Goal: Information Seeking & Learning: Learn about a topic

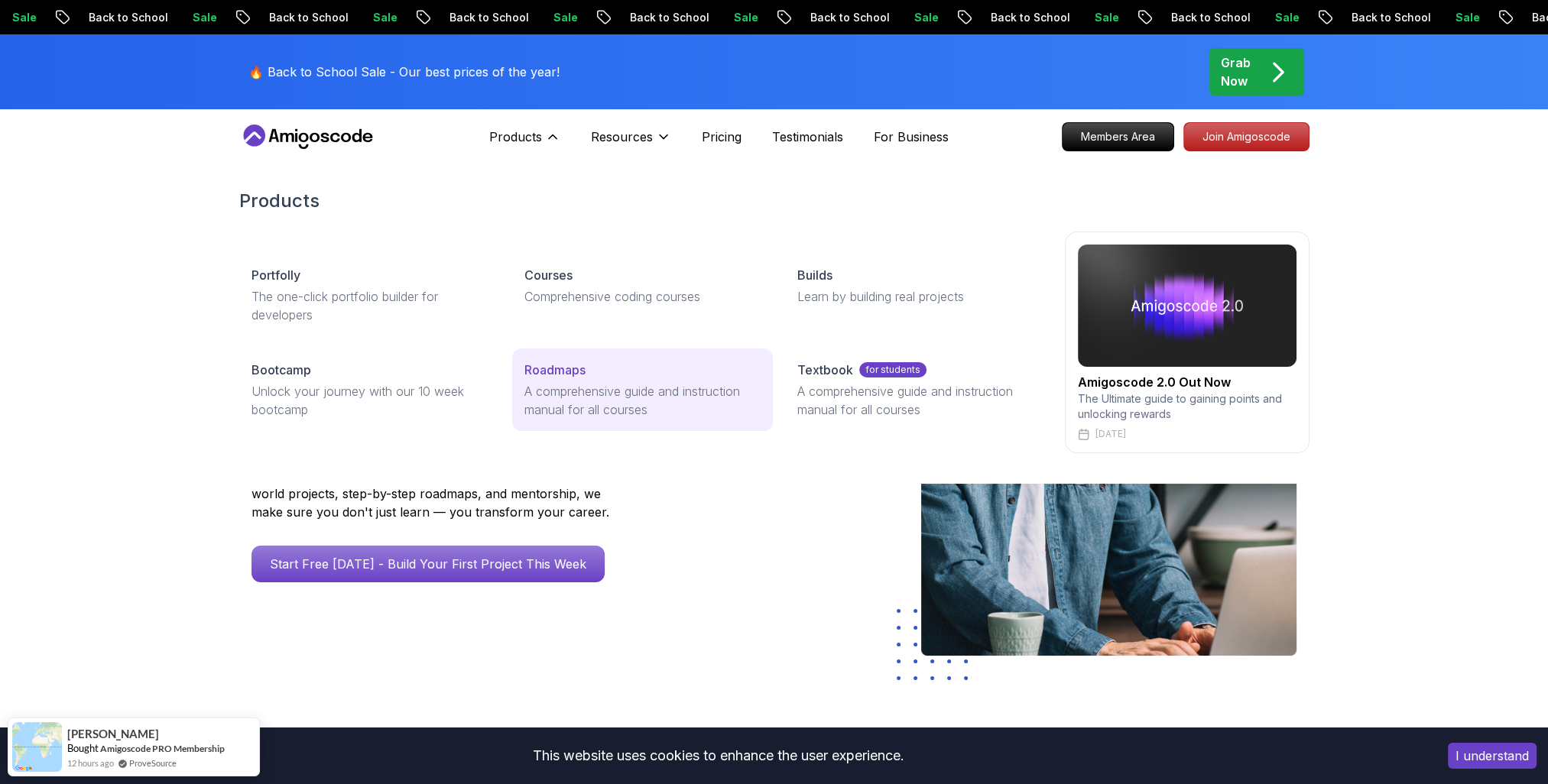
click at [556, 376] on p "Roadmaps" at bounding box center [554, 370] width 61 height 18
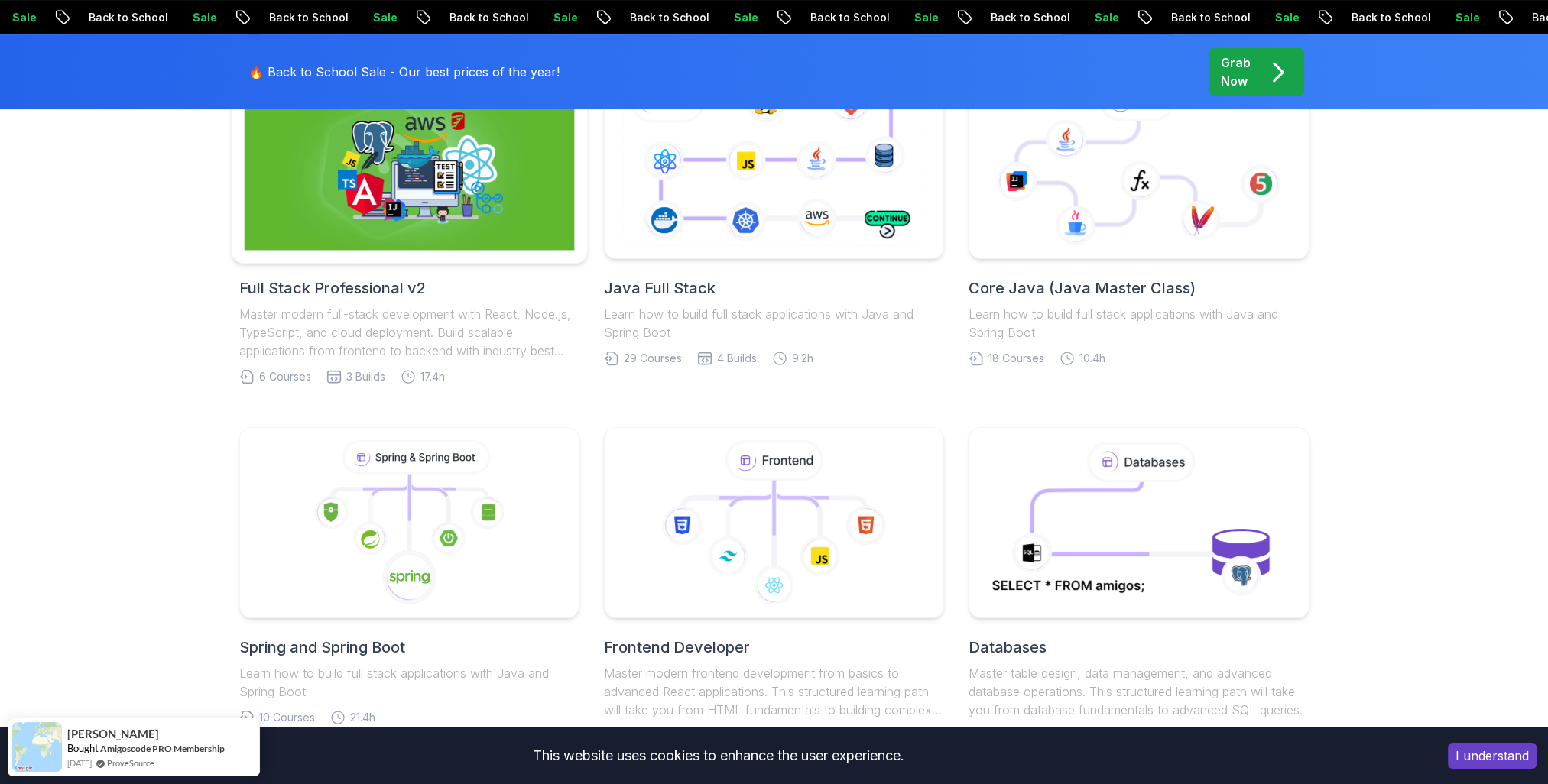
scroll to position [382, 0]
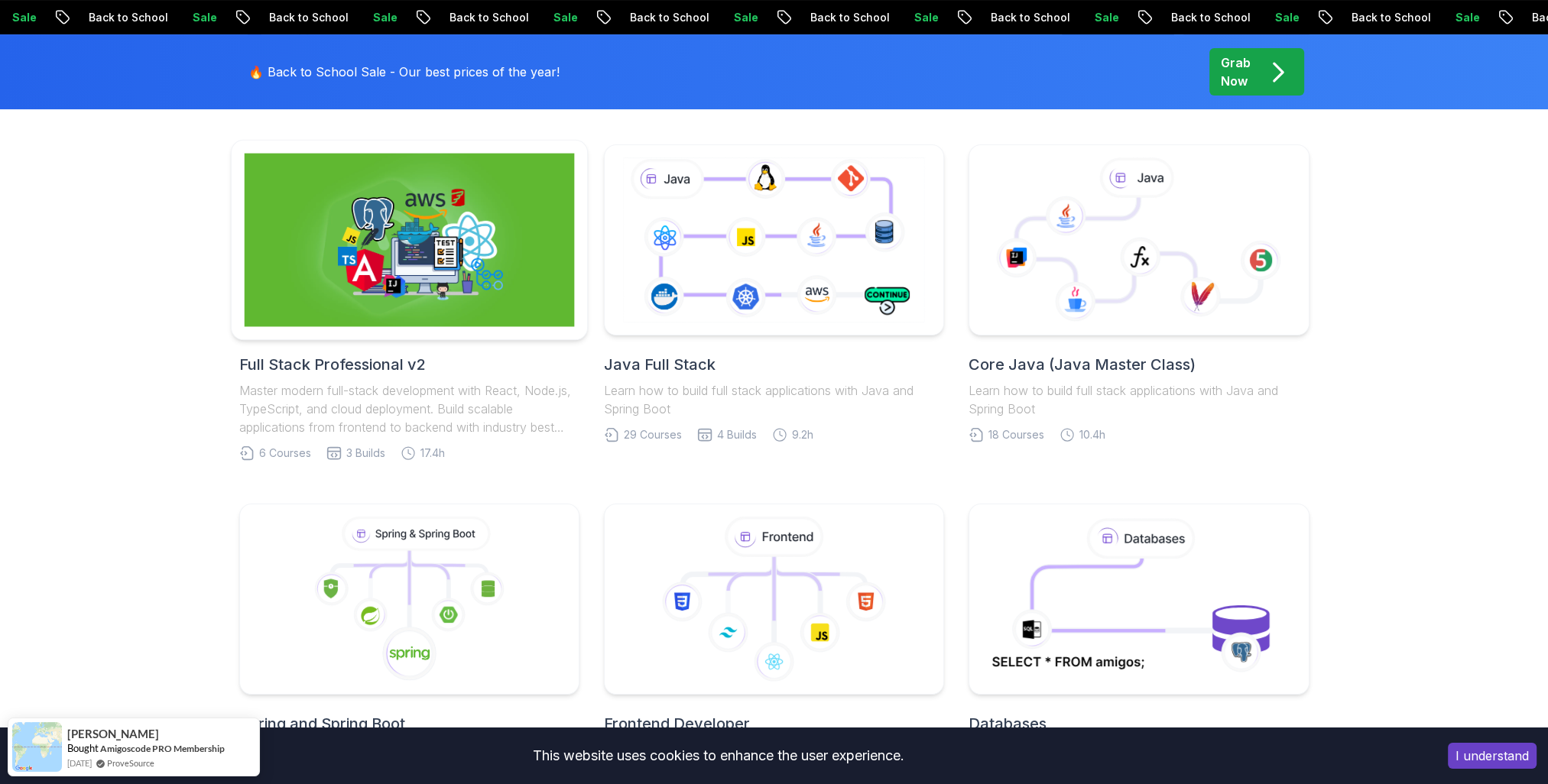
click at [486, 283] on img at bounding box center [408, 241] width 330 height 173
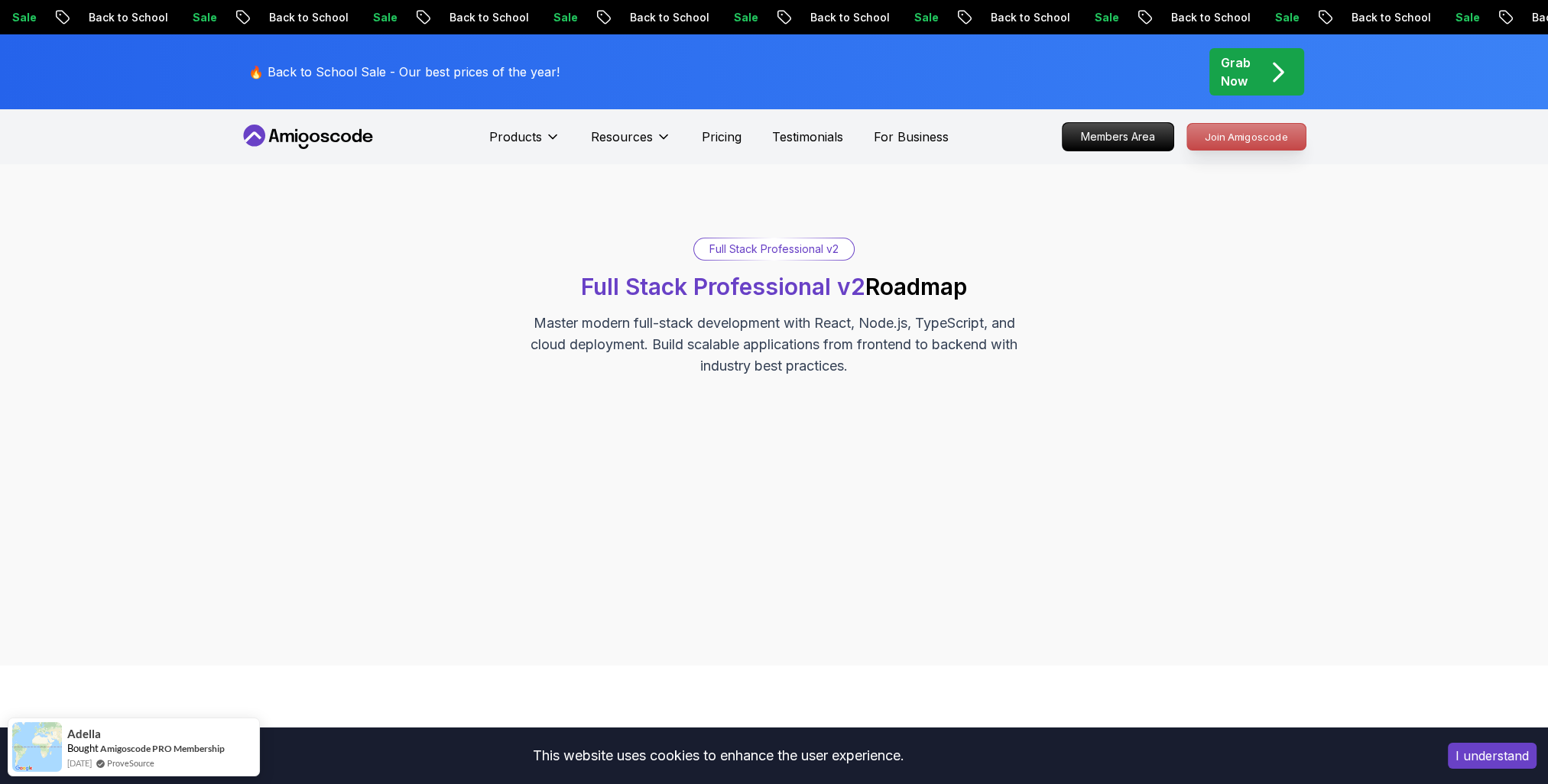
click at [1258, 143] on p "Join Amigoscode" at bounding box center [1246, 137] width 118 height 26
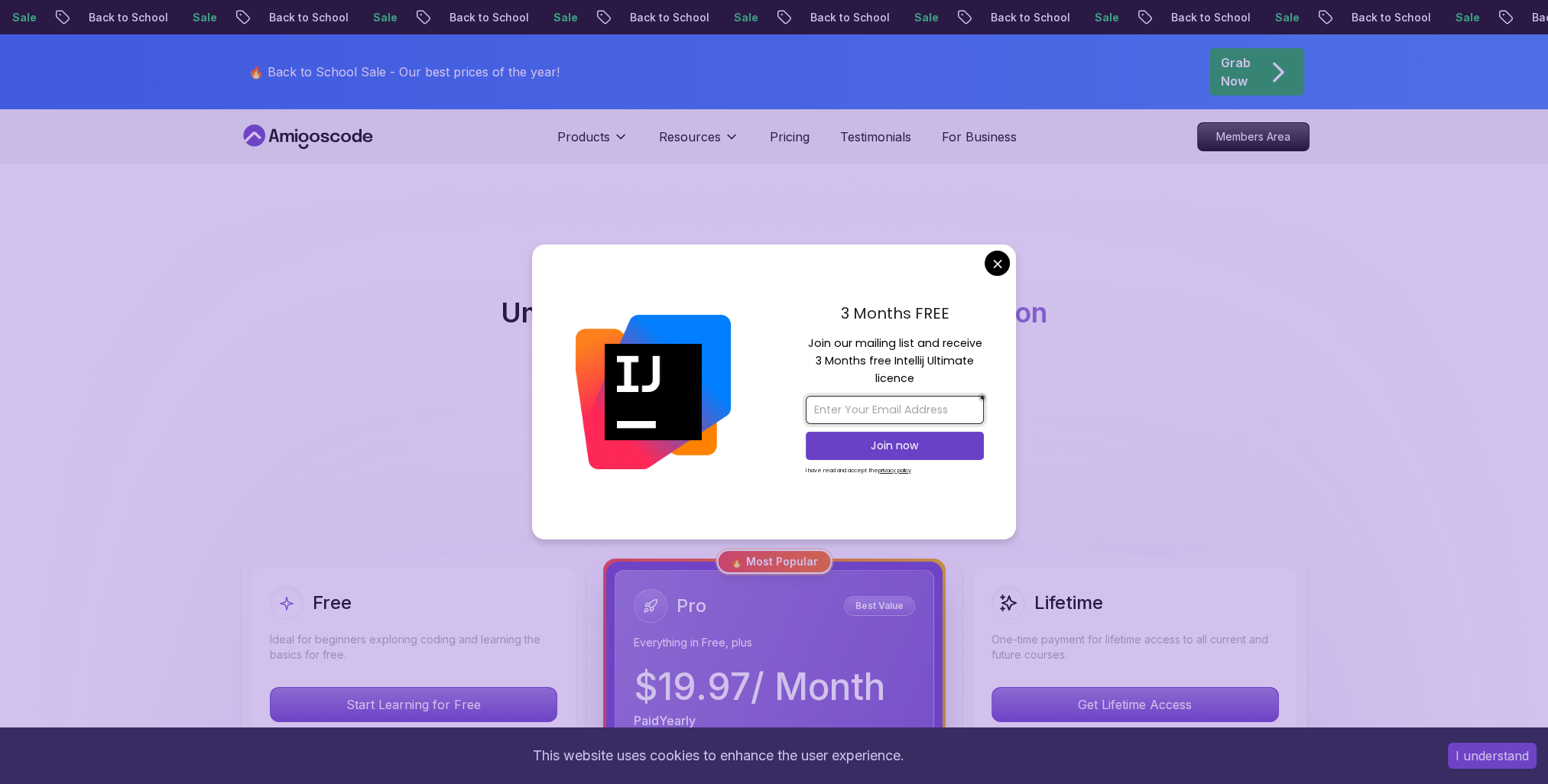
click at [893, 405] on input "email" at bounding box center [895, 409] width 178 height 28
type input "a"
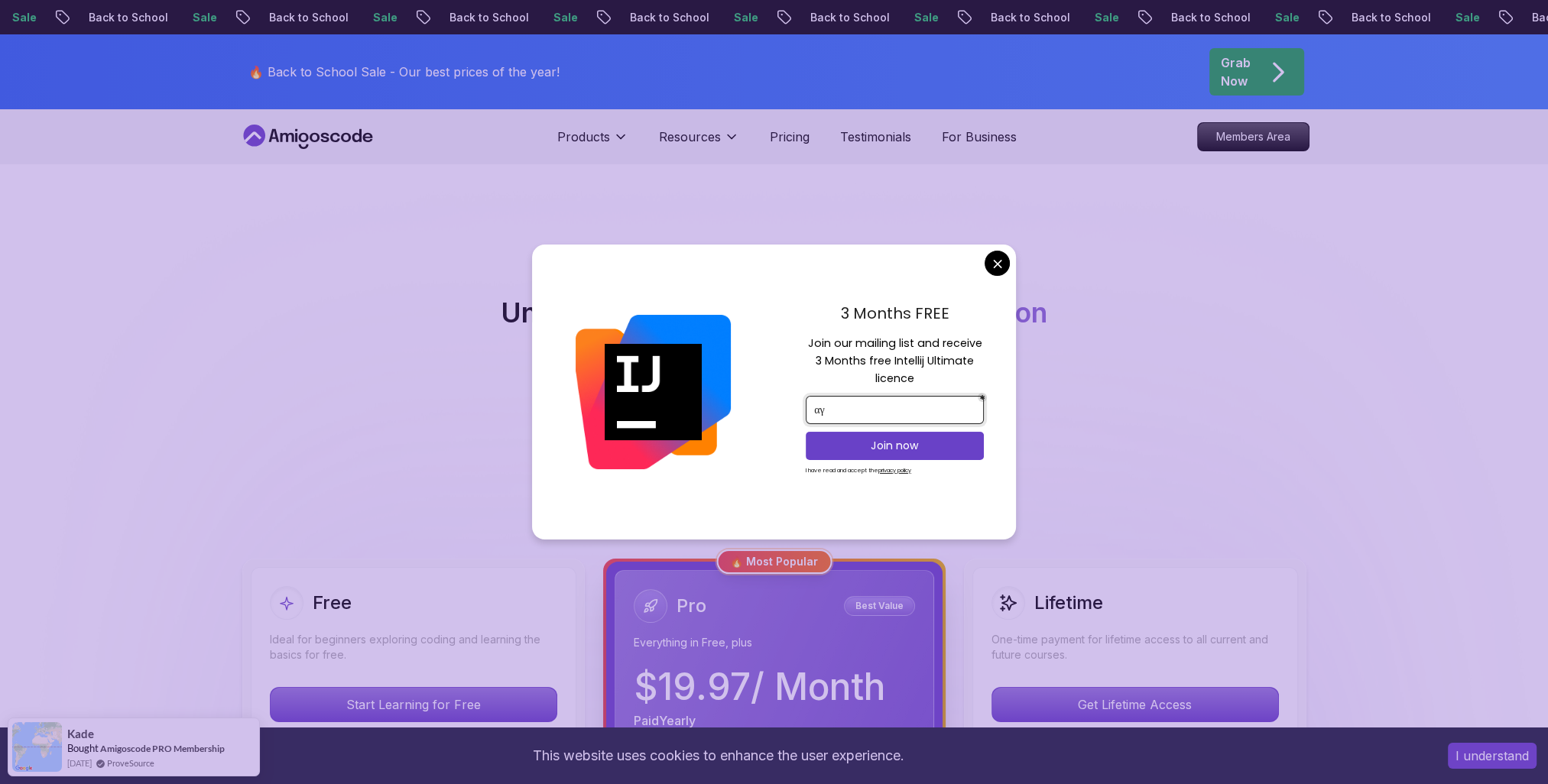
type input "α"
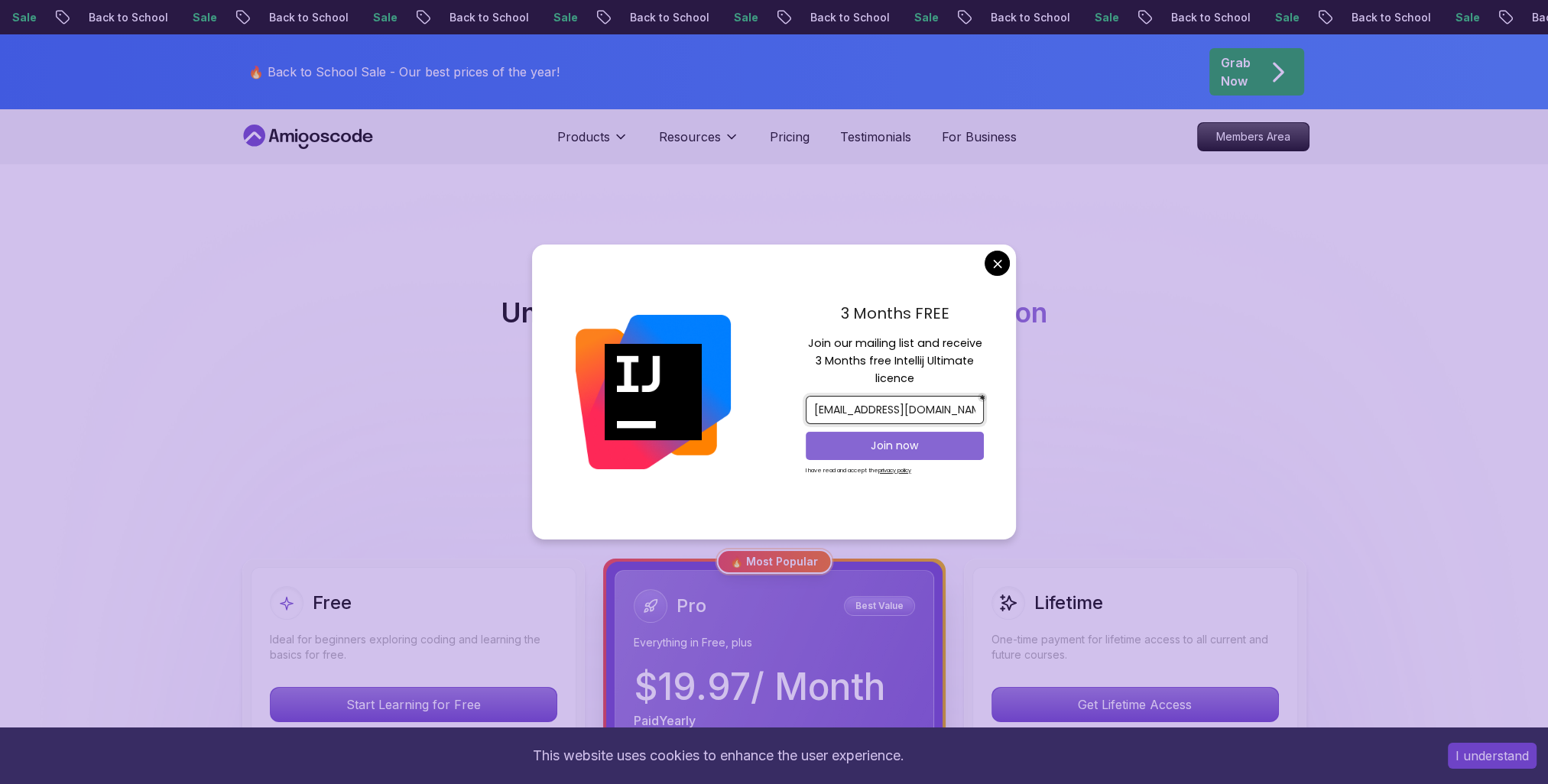
type input "agisfisiodifis@yahoo.com"
click at [906, 438] on p "Join now" at bounding box center [895, 446] width 144 height 15
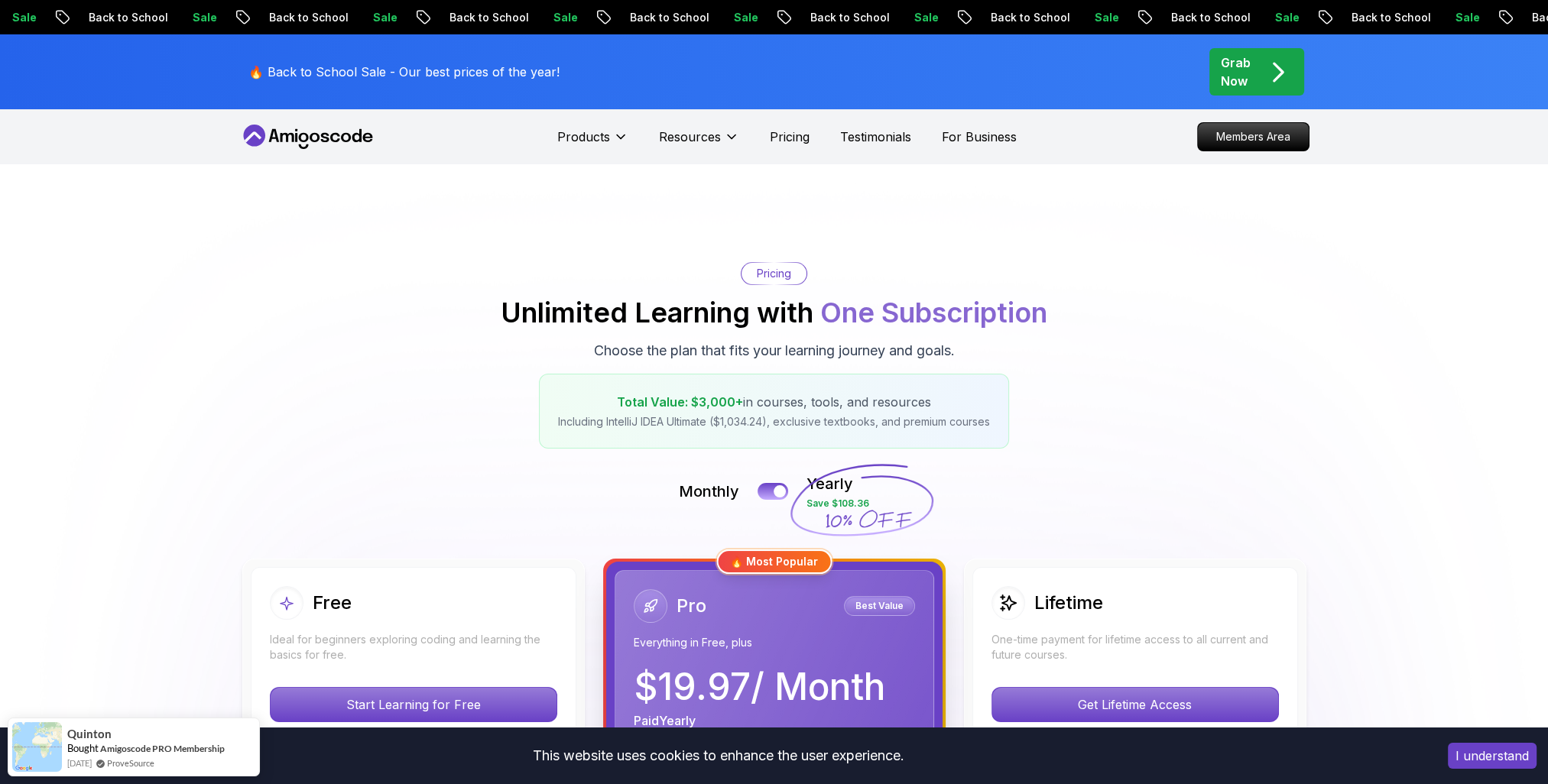
click at [1248, 134] on p "Members Area" at bounding box center [1253, 137] width 106 height 26
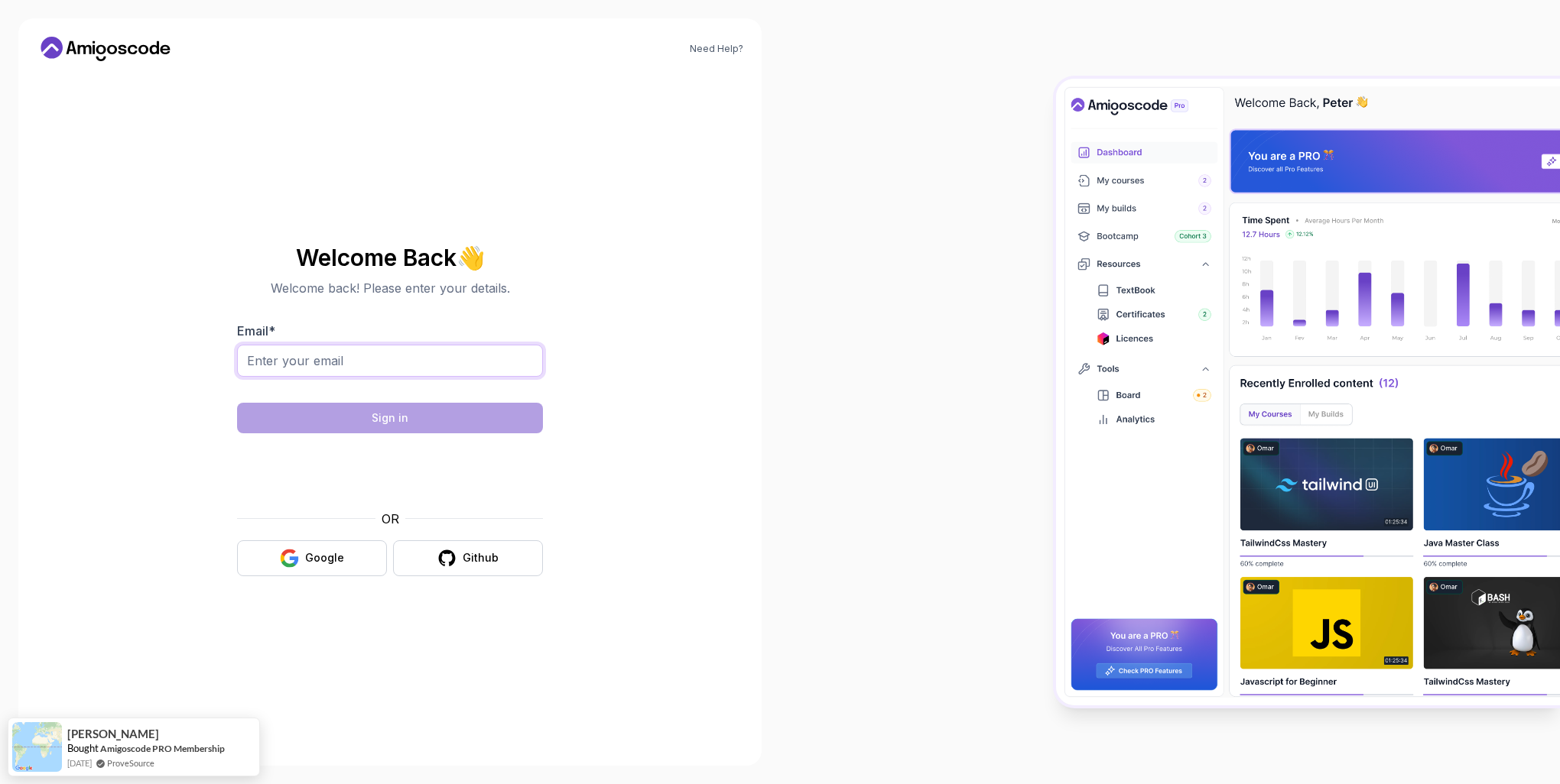
click at [373, 360] on input "Email *" at bounding box center [389, 360] width 305 height 32
click at [395, 361] on input "Email *" at bounding box center [389, 360] width 305 height 32
click at [441, 353] on input "Email *" at bounding box center [389, 360] width 305 height 32
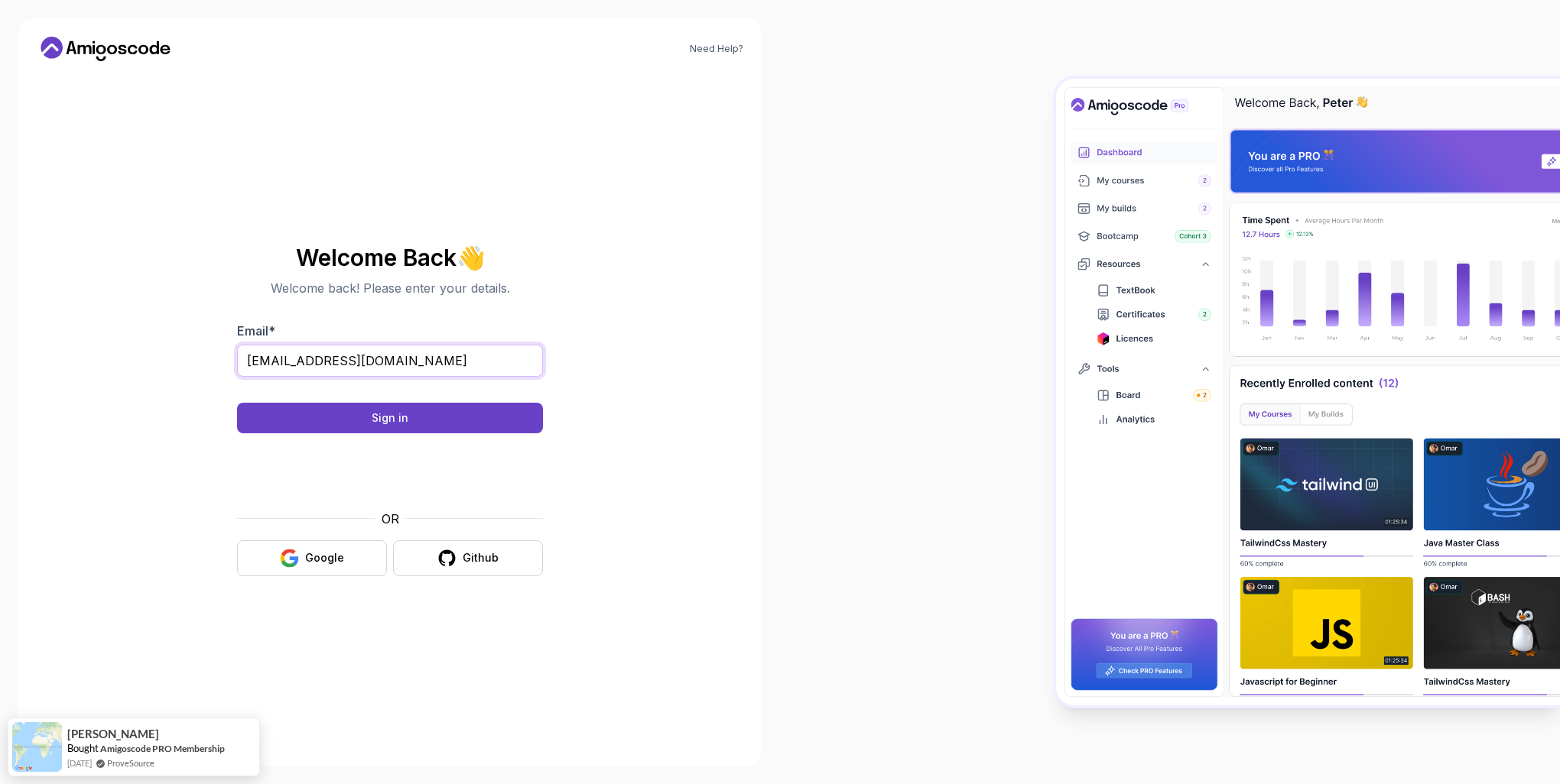
type input "agisfisiodifis@yahoo.com"
click at [595, 301] on section "Welcome Back 👋 Welcome back! Please enter your details. Email * agisfisiodifis@…" at bounding box center [389, 410] width 514 height 361
click at [425, 414] on button "Sign in" at bounding box center [389, 418] width 305 height 31
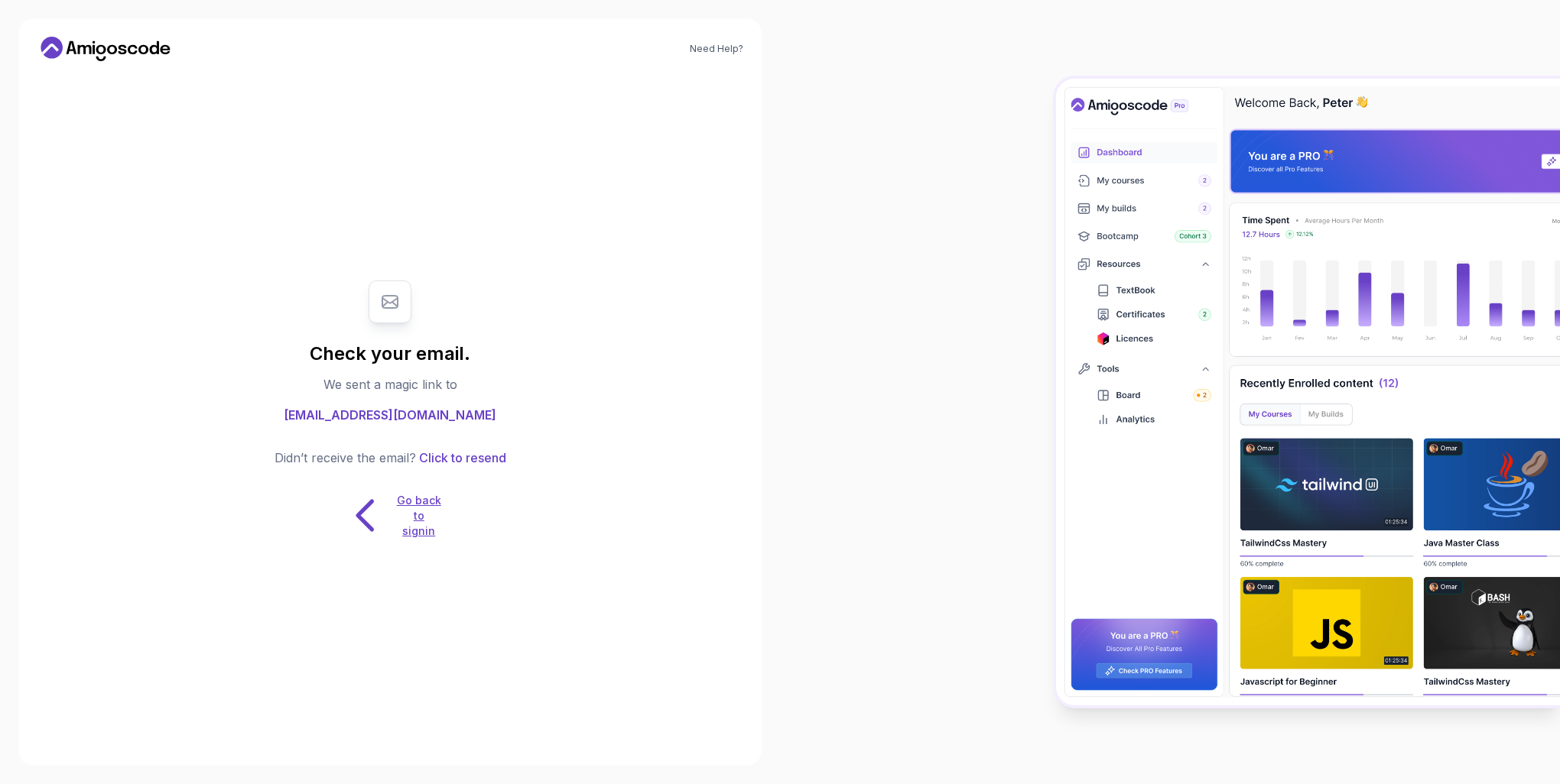
click at [429, 500] on p "Go back to signin" at bounding box center [419, 516] width 46 height 46
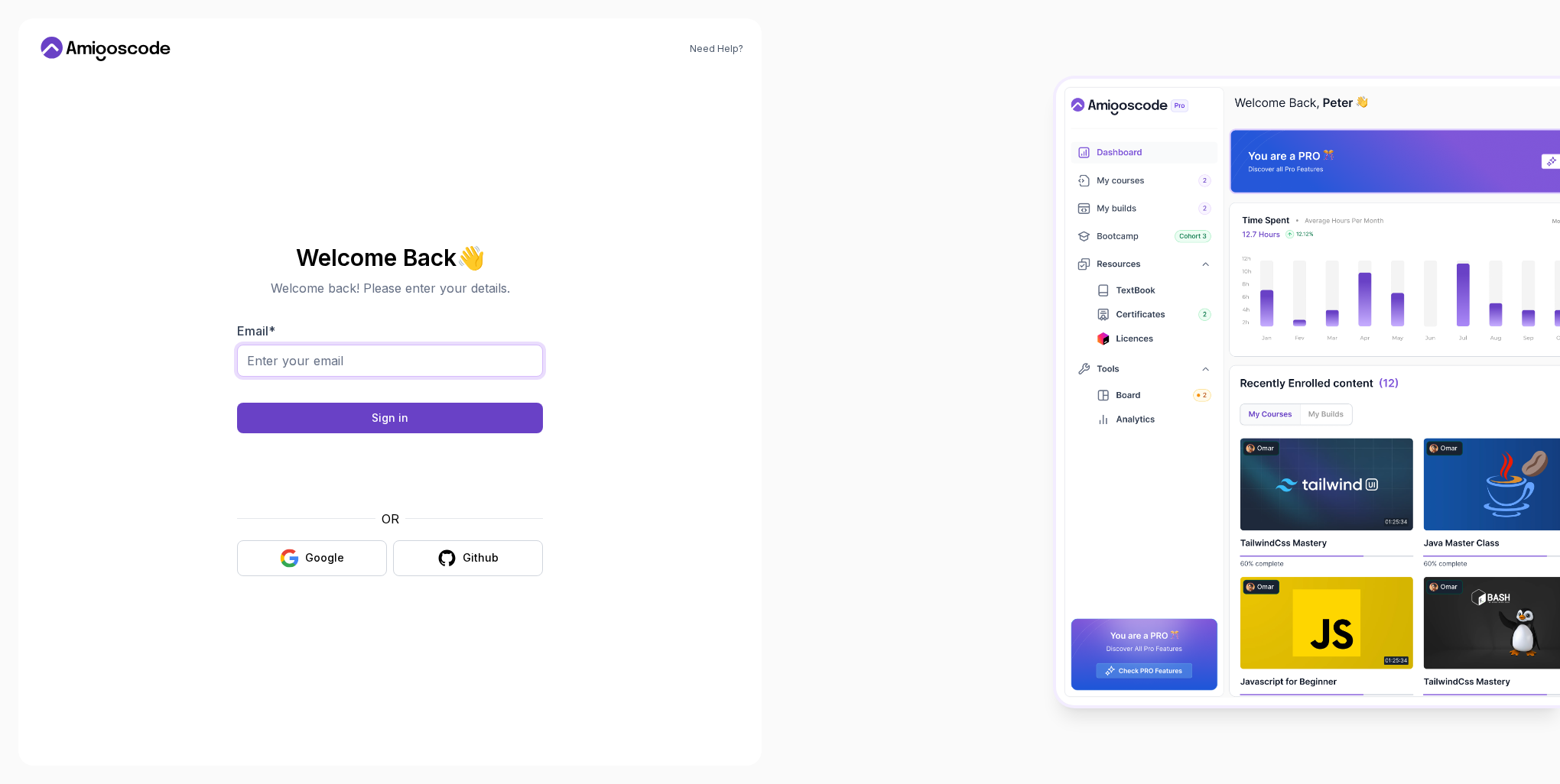
click at [326, 353] on input "Email *" at bounding box center [389, 360] width 305 height 32
type input "agisfisiodifis@yahoo.com"
click at [651, 333] on div "Need Help? Welcome Back 👋 Welcome back! Please enter your details. Email * agis…" at bounding box center [390, 392] width 744 height 747
click at [447, 417] on button "Sign in" at bounding box center [389, 418] width 305 height 31
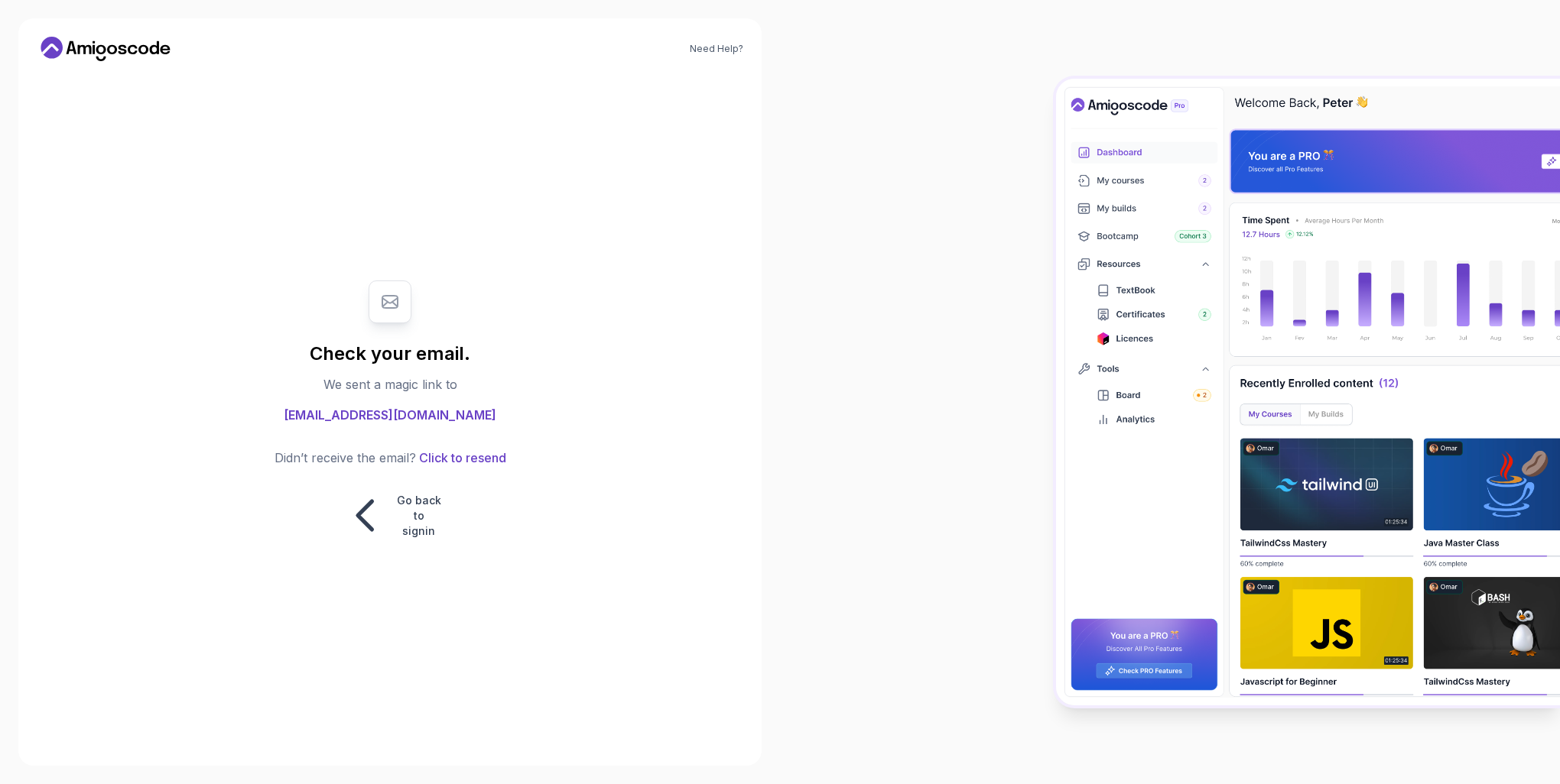
click at [620, 405] on section "Check your email. We sent a magic link to agisfisiodifis@yahoo.com Didn’t recei…" at bounding box center [389, 409] width 514 height 290
click at [359, 512] on icon at bounding box center [366, 515] width 48 height 48
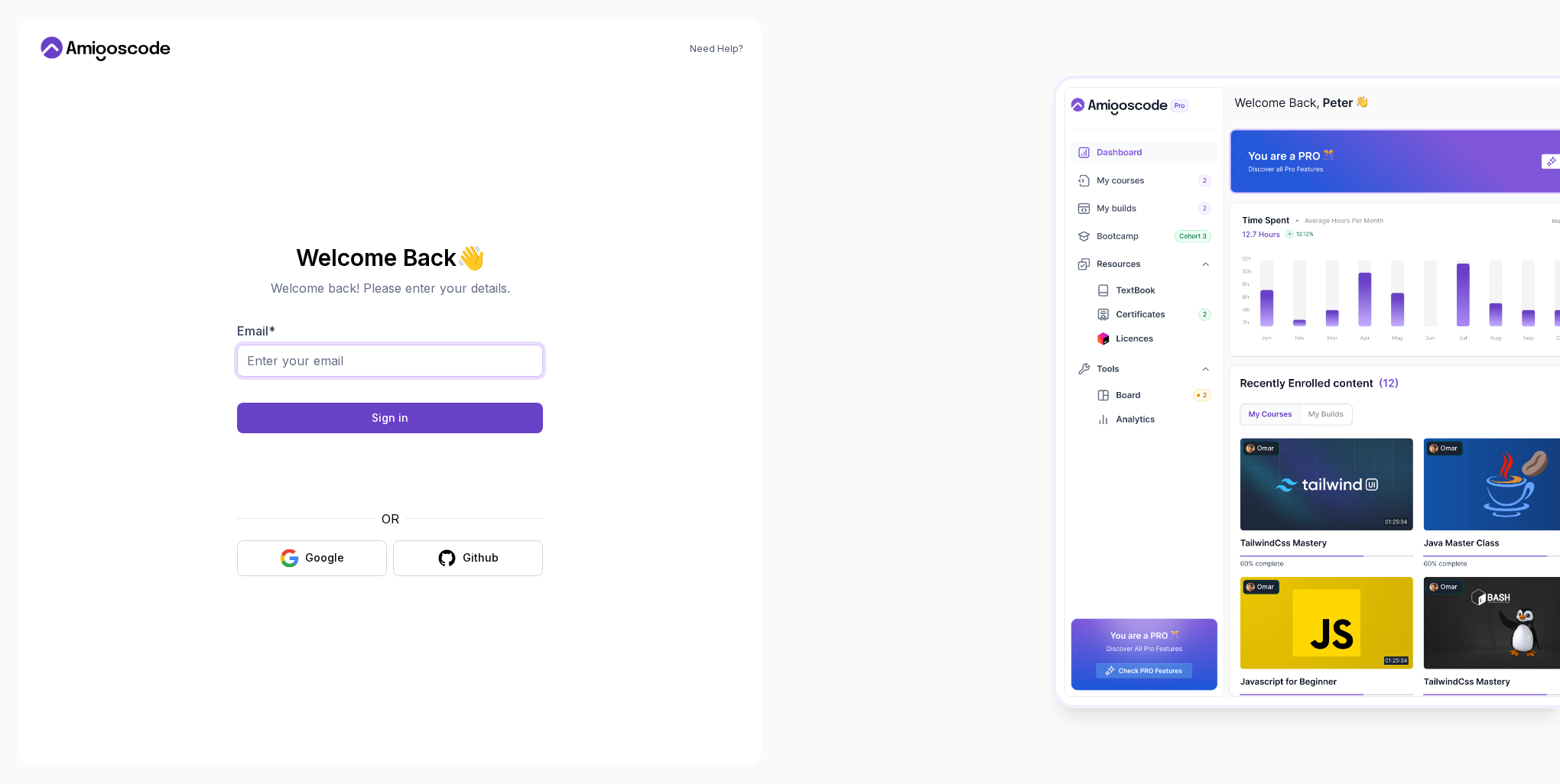
click at [355, 361] on input "Email *" at bounding box center [389, 360] width 305 height 32
type input "gkoumasagis@gmail.com"
click at [599, 270] on section "Welcome Back 👋 Welcome back! Please enter your details. Email * gkoumasagis@gma…" at bounding box center [389, 410] width 514 height 361
click at [410, 416] on button "Sign in" at bounding box center [389, 418] width 305 height 31
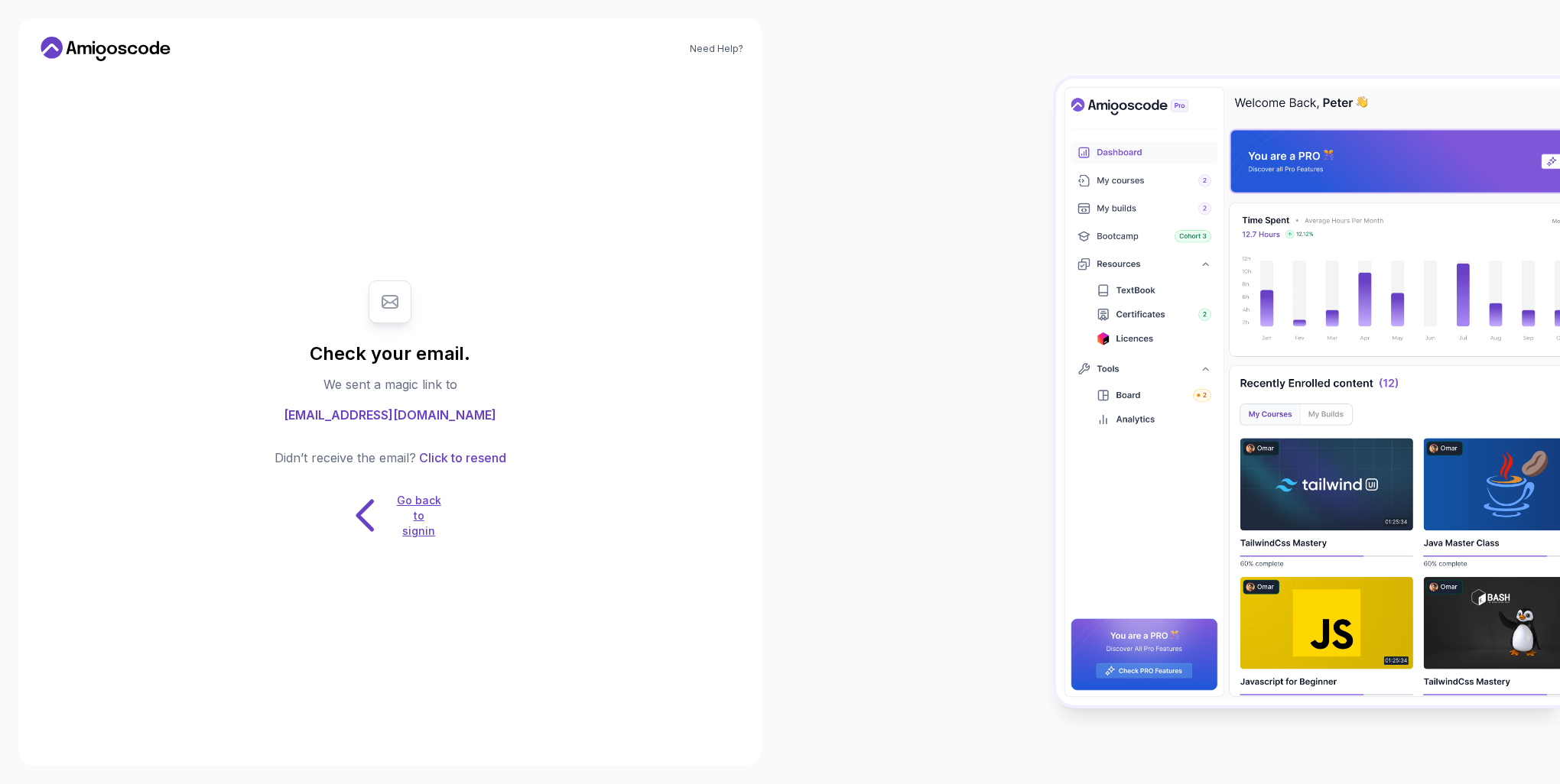
click at [361, 515] on icon at bounding box center [364, 515] width 14 height 28
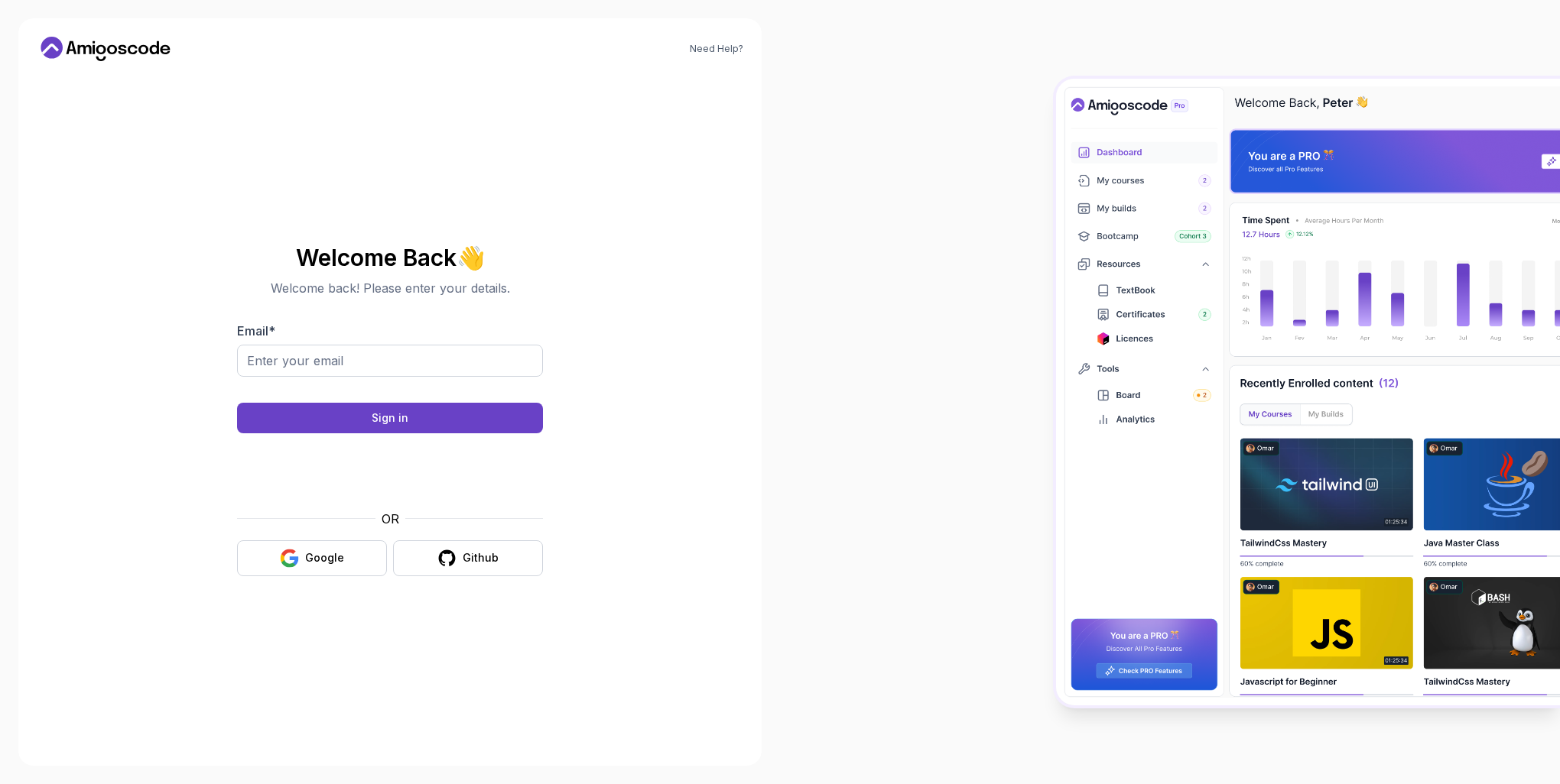
click at [744, 310] on div "Need Help? Welcome Back 👋 Welcome back! Please enter your details. Email * Sign…" at bounding box center [390, 392] width 744 height 747
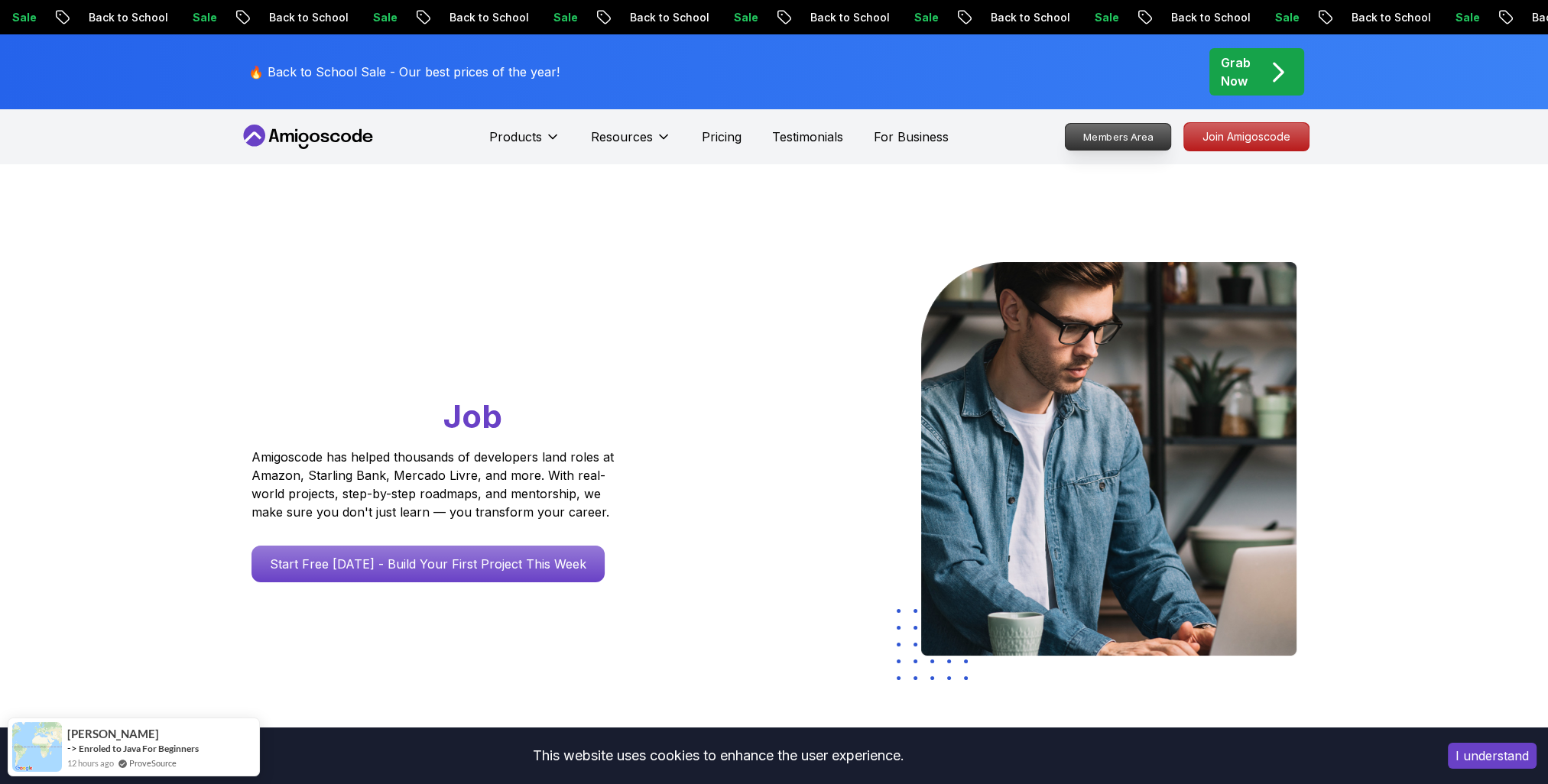
click at [1135, 136] on p "Members Area" at bounding box center [1118, 137] width 106 height 26
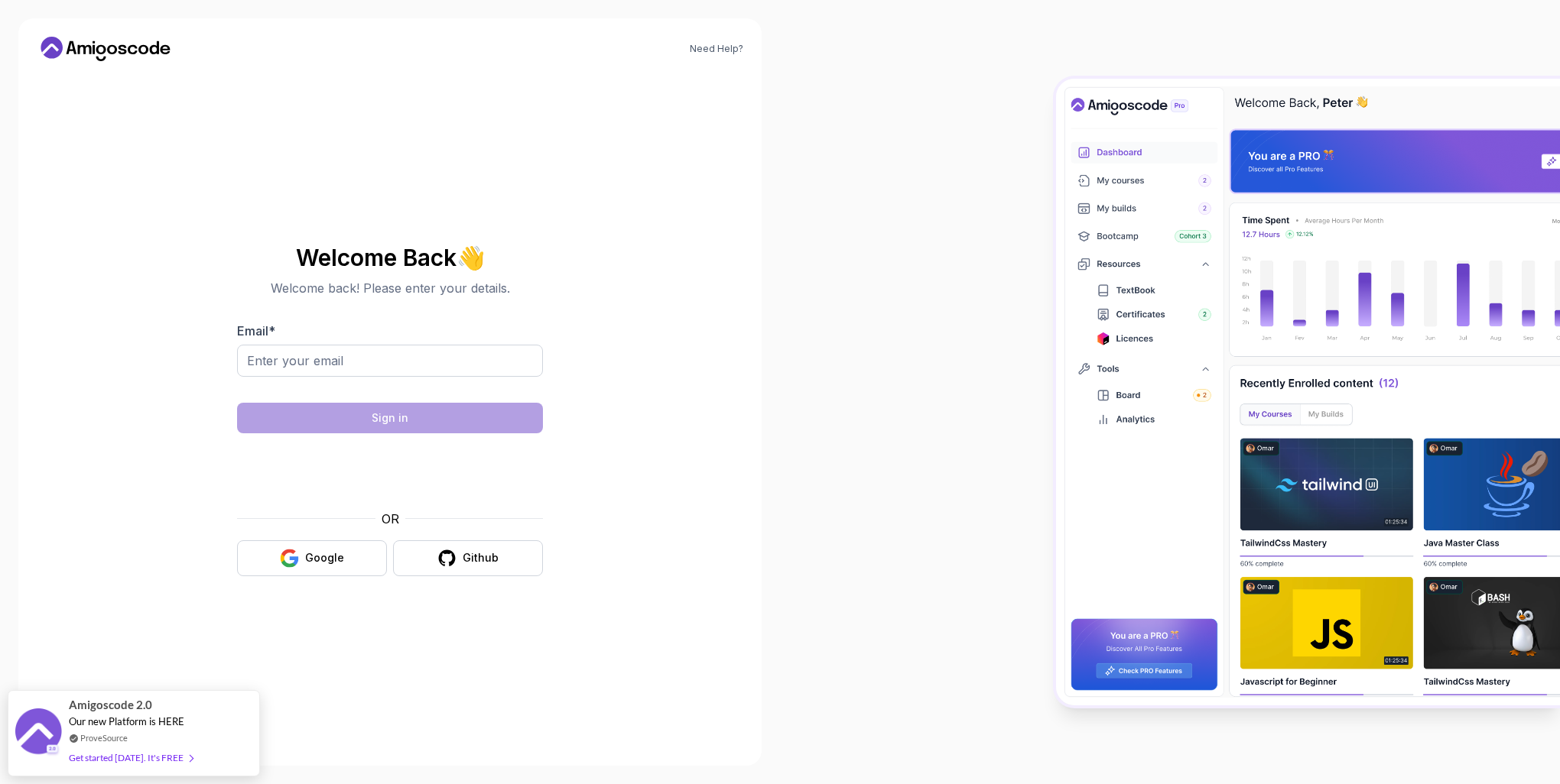
click at [1010, 268] on body "Need Help? Welcome Back 👋 Welcome back! Please enter your details. Email * Sign…" at bounding box center [780, 392] width 1560 height 784
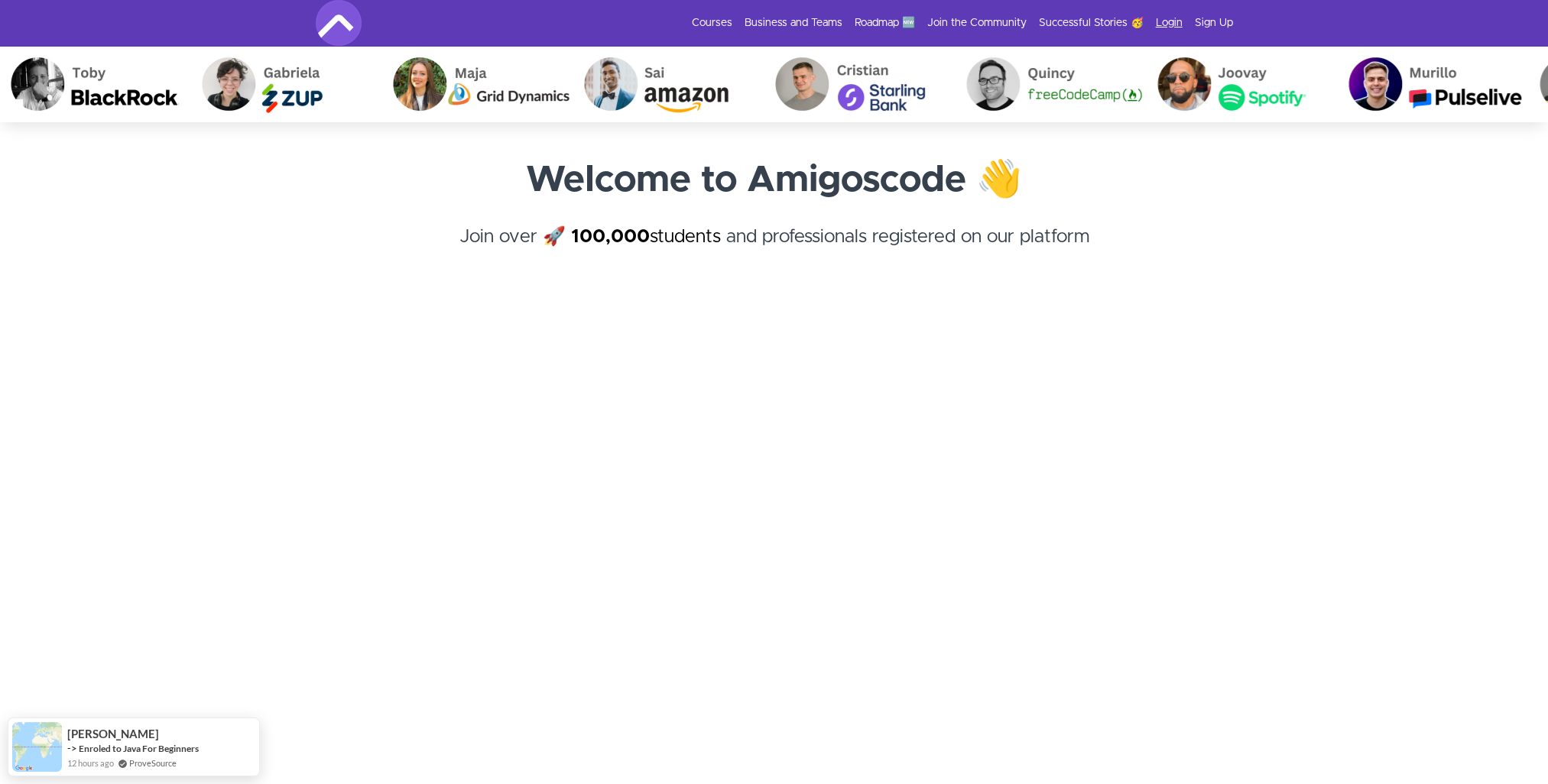
click at [1168, 23] on link "Login" at bounding box center [1169, 23] width 27 height 15
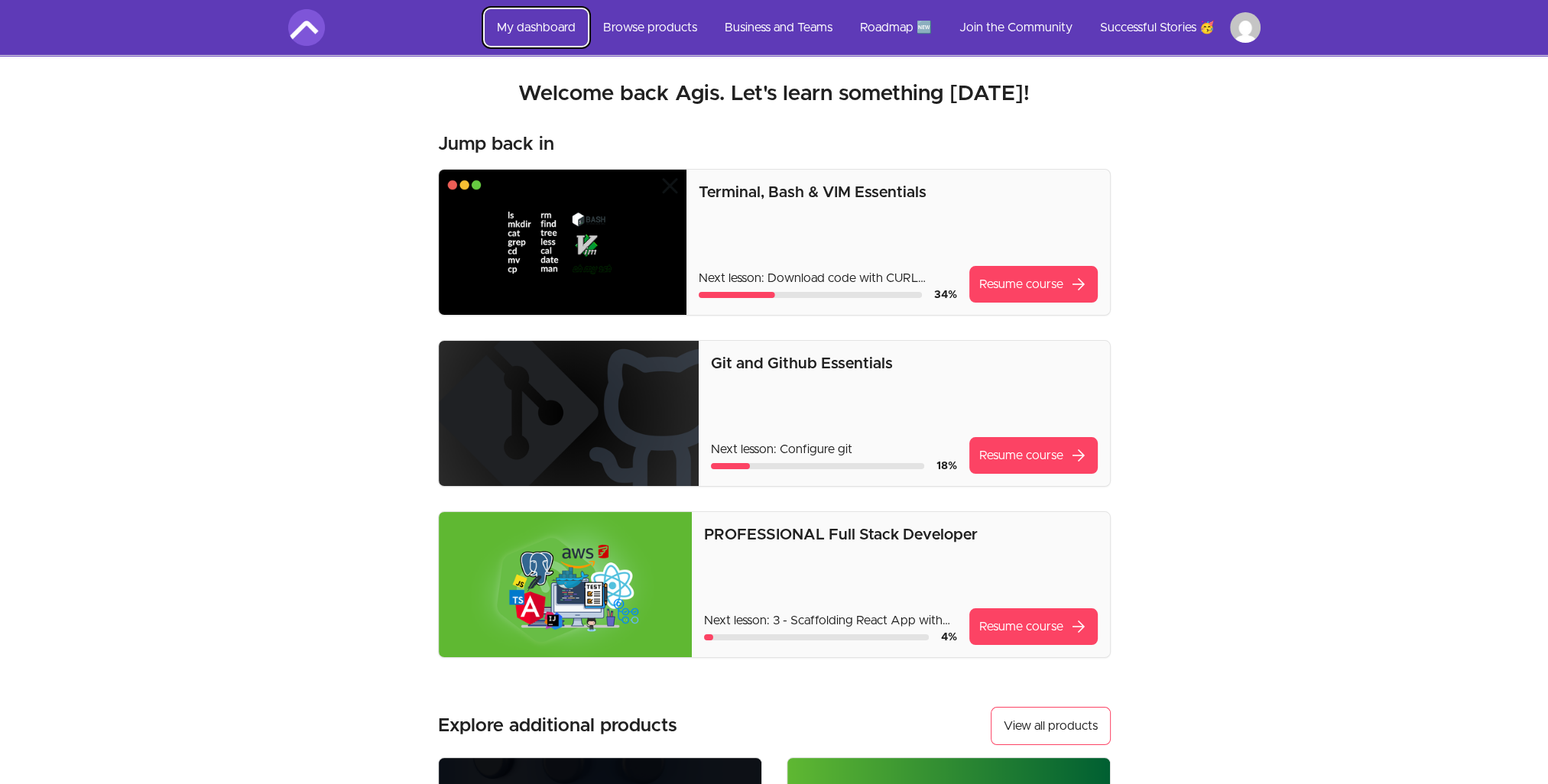
click at [543, 24] on link "My dashboard" at bounding box center [536, 28] width 103 height 37
click at [1245, 27] on html "Skip to main content Main menu Includes navigation links and user settings My d…" at bounding box center [774, 663] width 1548 height 1325
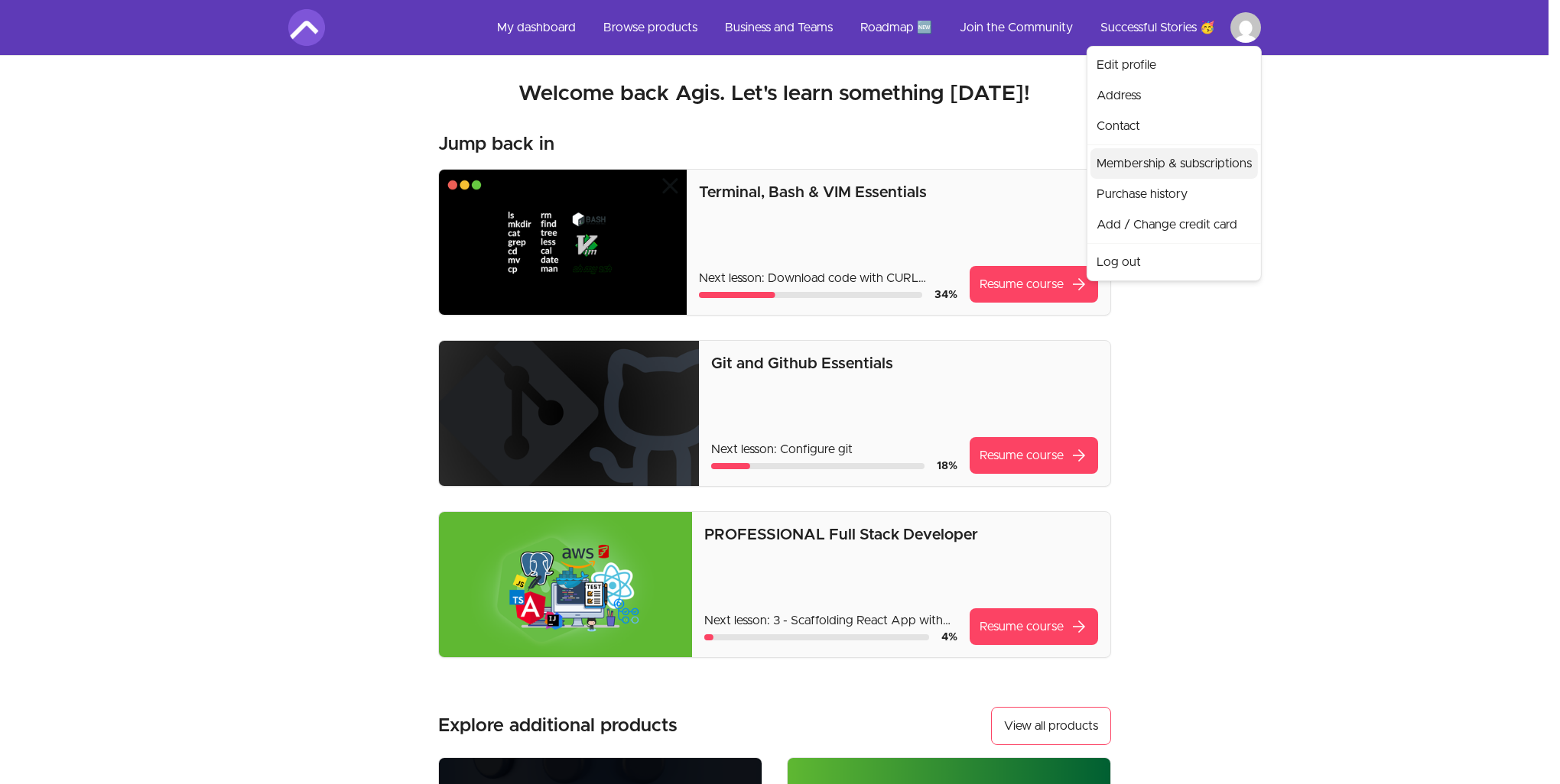
click at [1141, 161] on link "Membership & subscriptions" at bounding box center [1175, 164] width 168 height 31
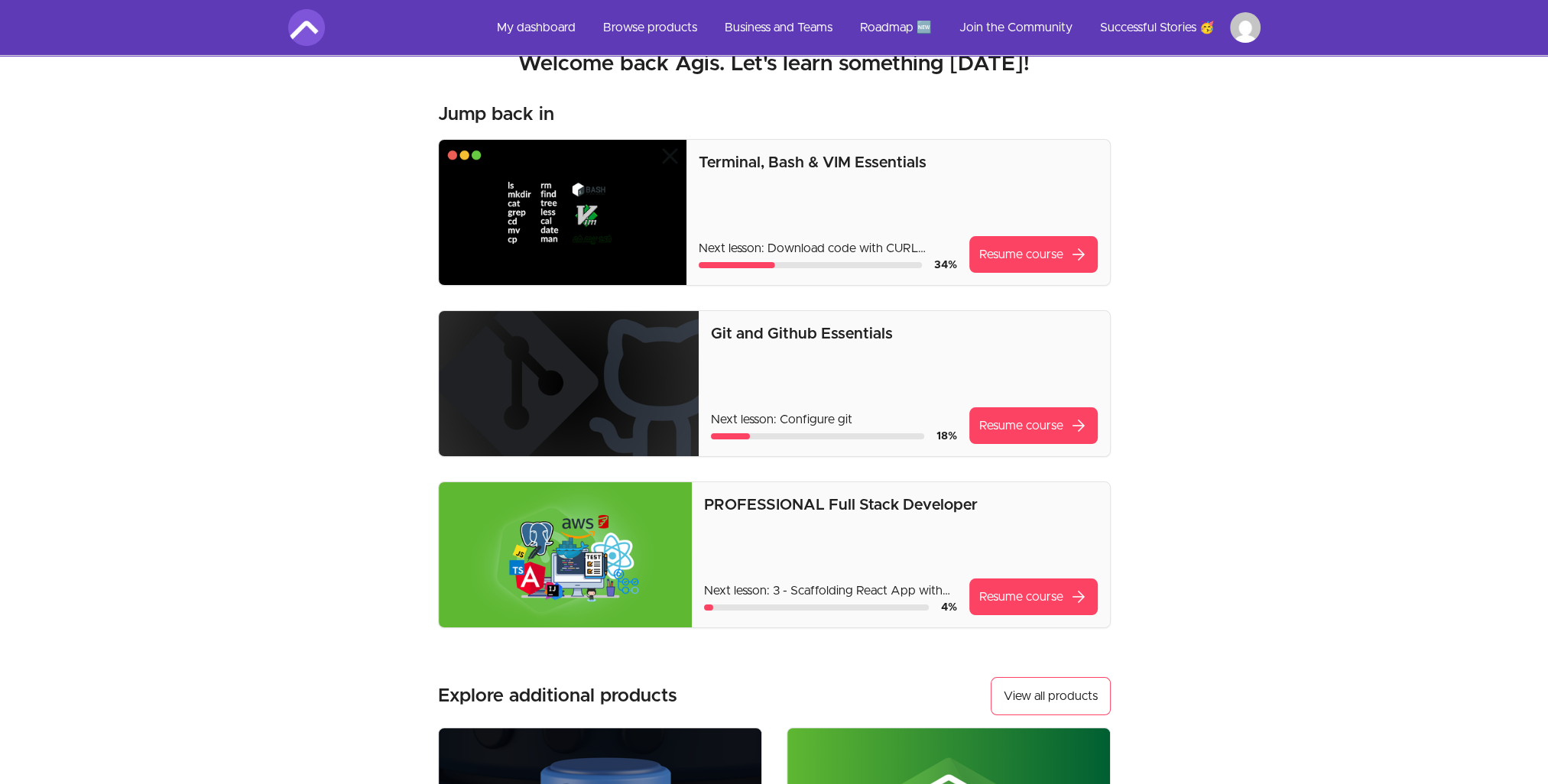
scroll to position [76, 0]
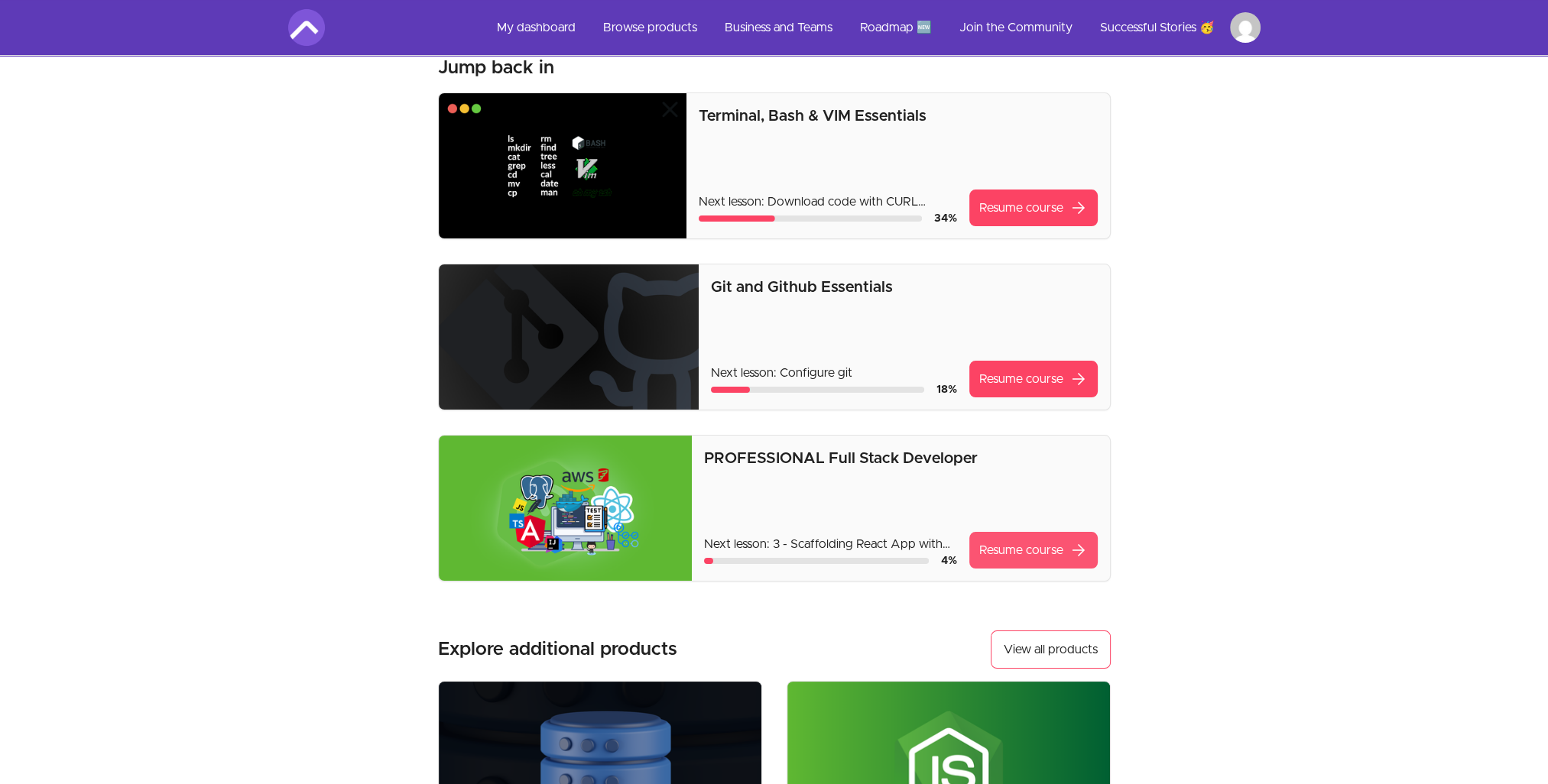
click at [1019, 547] on link "Resume course arrow_forward" at bounding box center [1033, 550] width 128 height 37
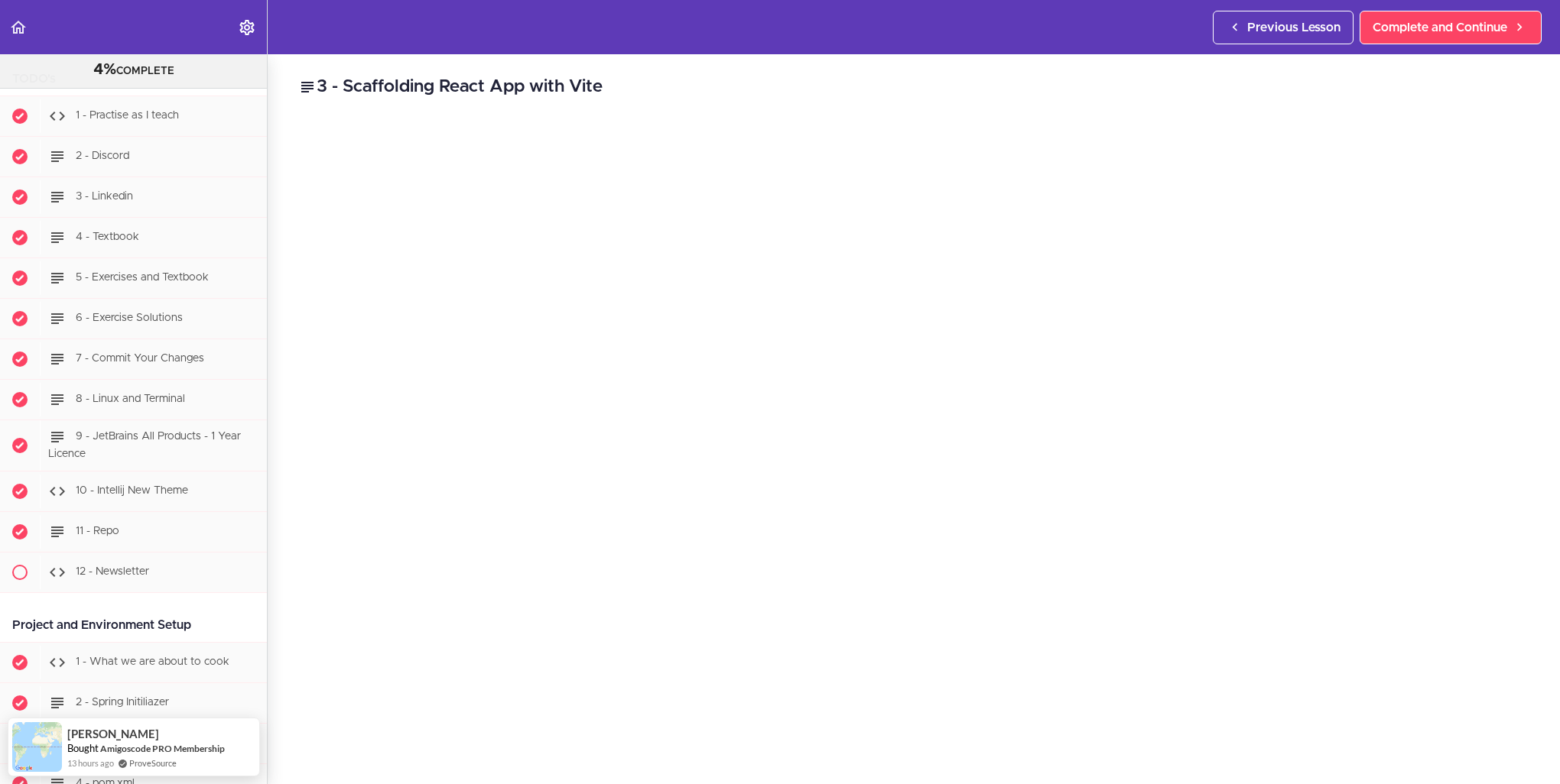
scroll to position [305, 0]
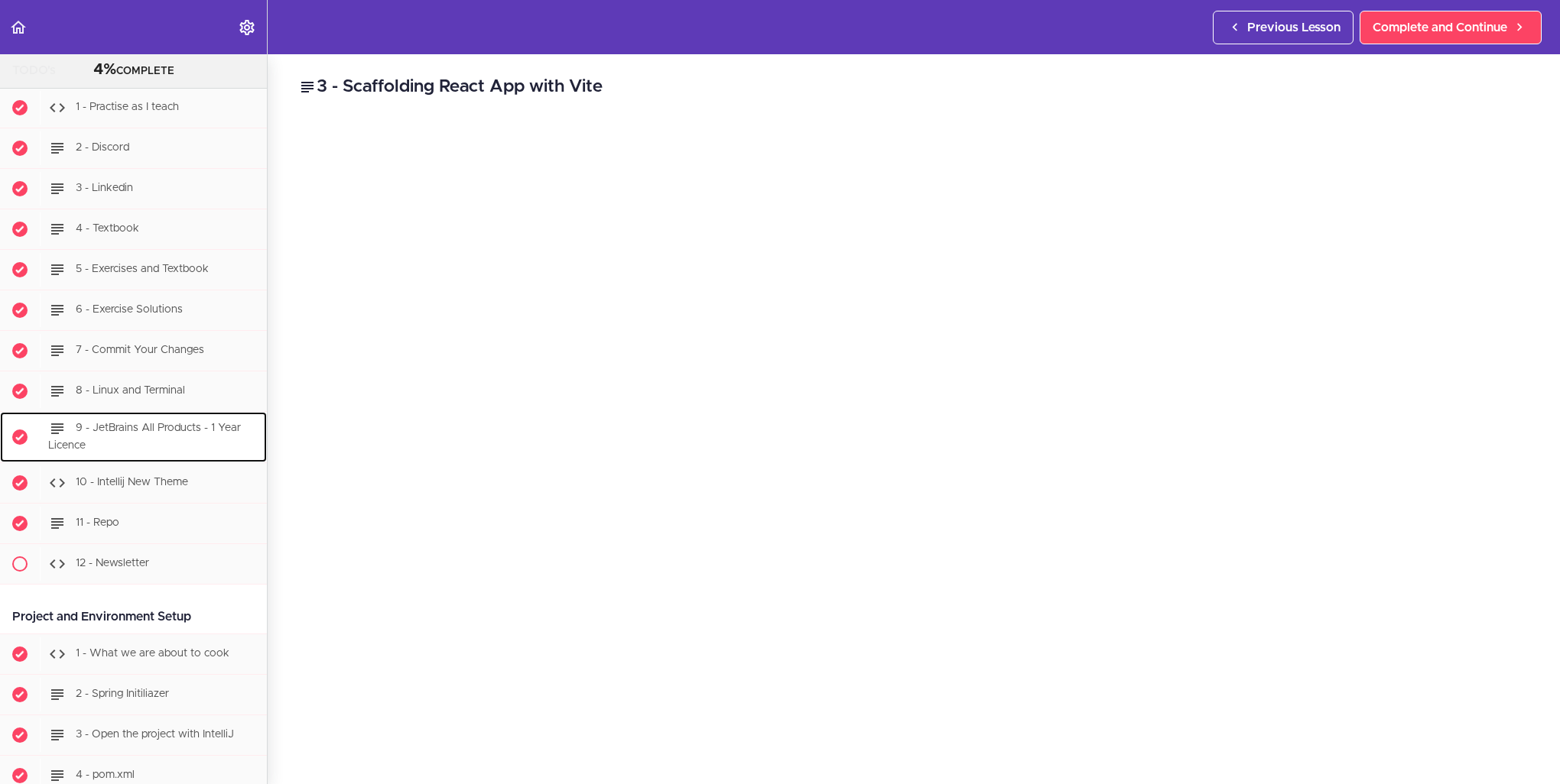
click at [146, 423] on span "9 - JetBrains All Products - 1 Year Licence" at bounding box center [145, 436] width 193 height 28
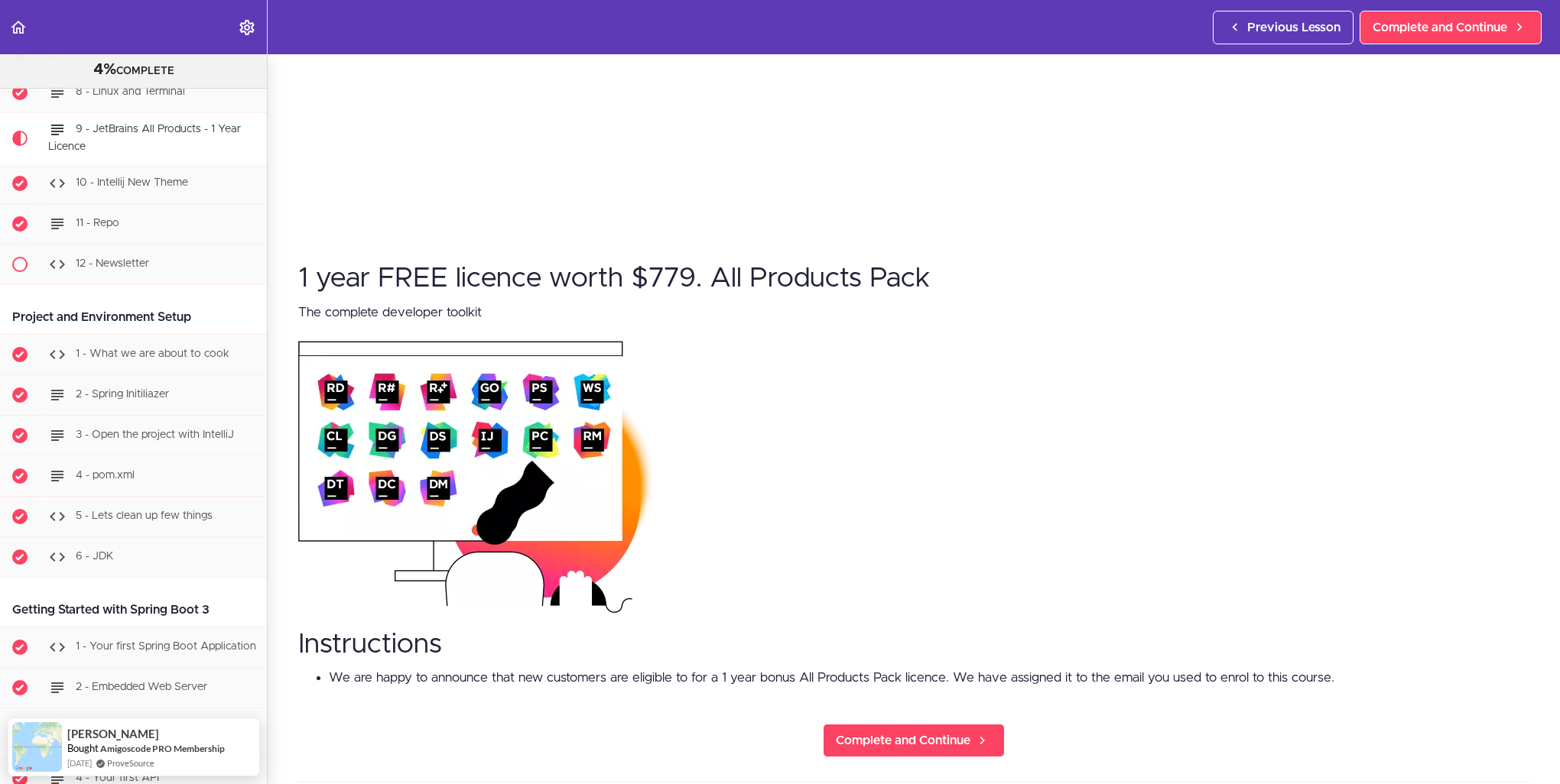
scroll to position [612, 0]
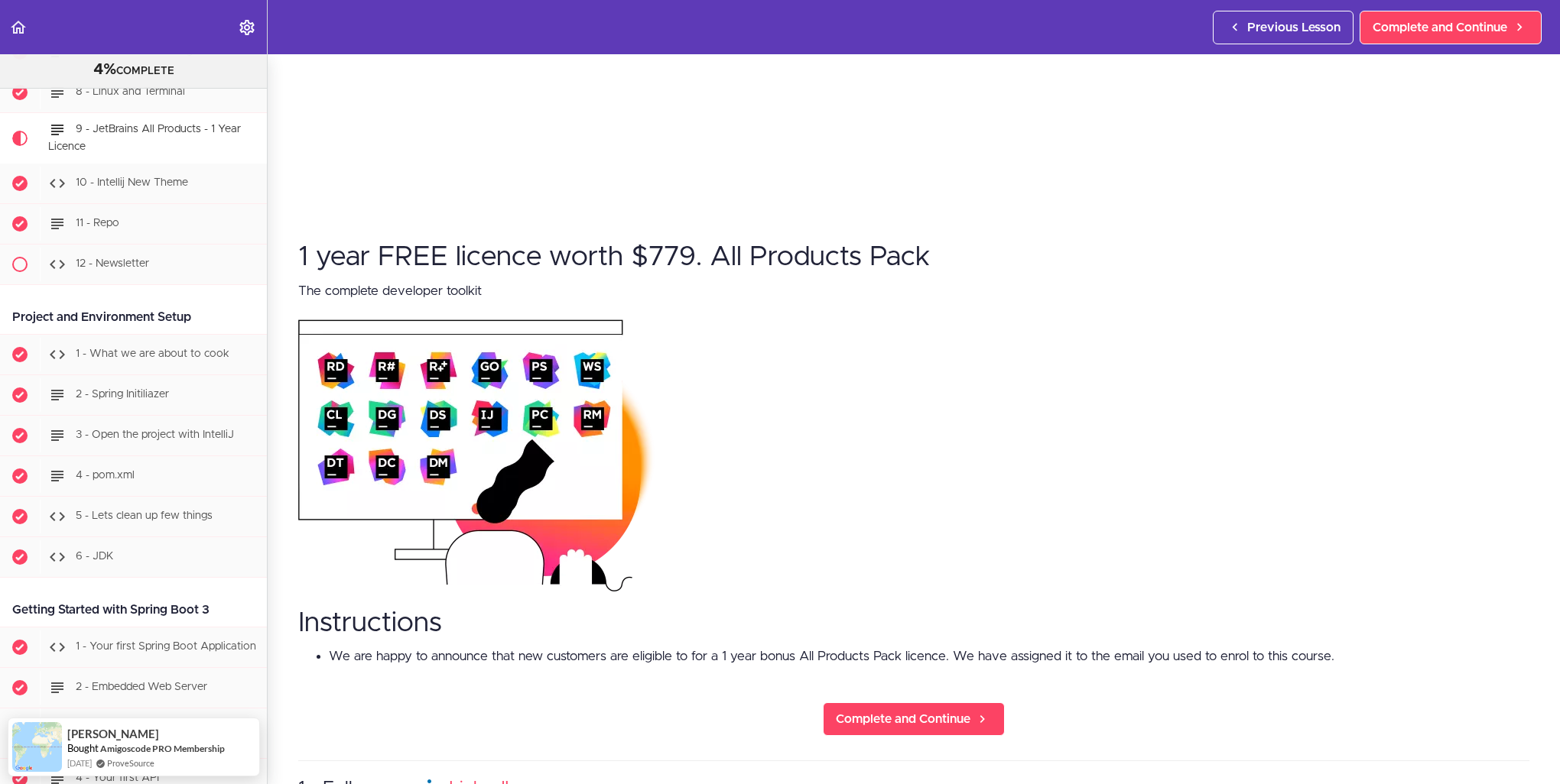
click at [1092, 654] on li "We are happy to announce that new customers are eligible to for a 1 year bonus …" at bounding box center [929, 656] width 1201 height 20
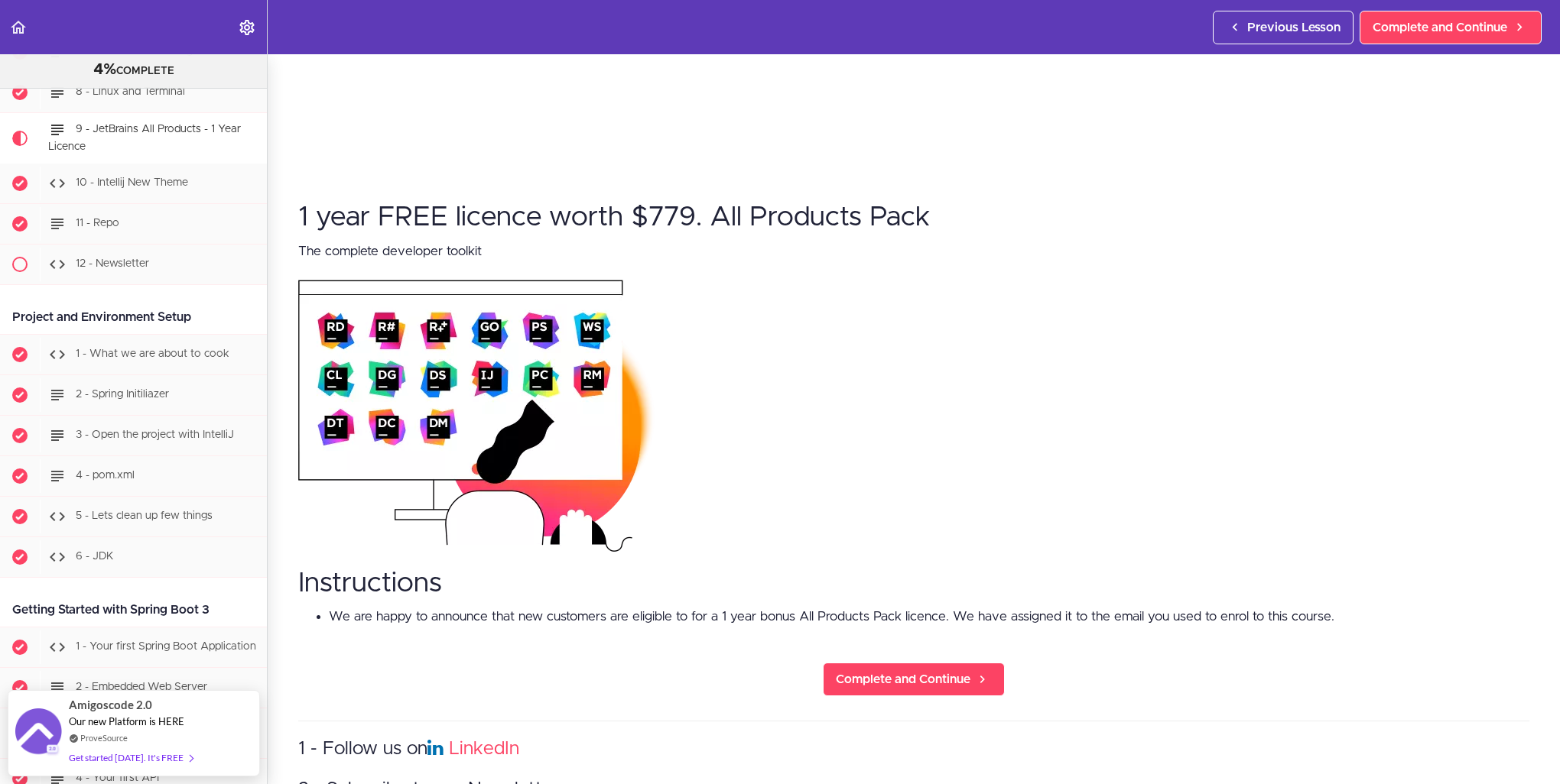
scroll to position [688, 0]
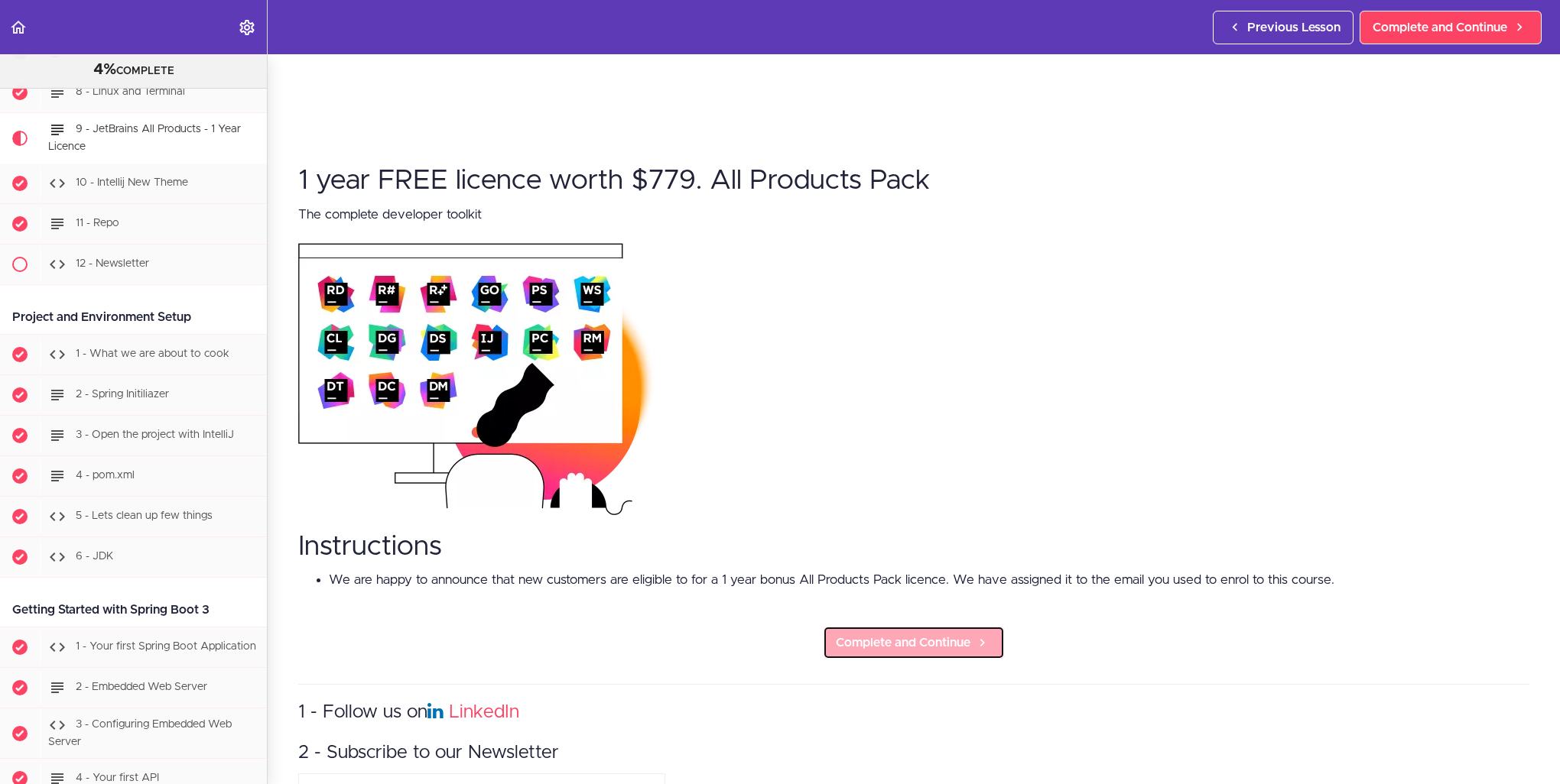
click at [923, 636] on span "Complete and Continue" at bounding box center [904, 642] width 135 height 18
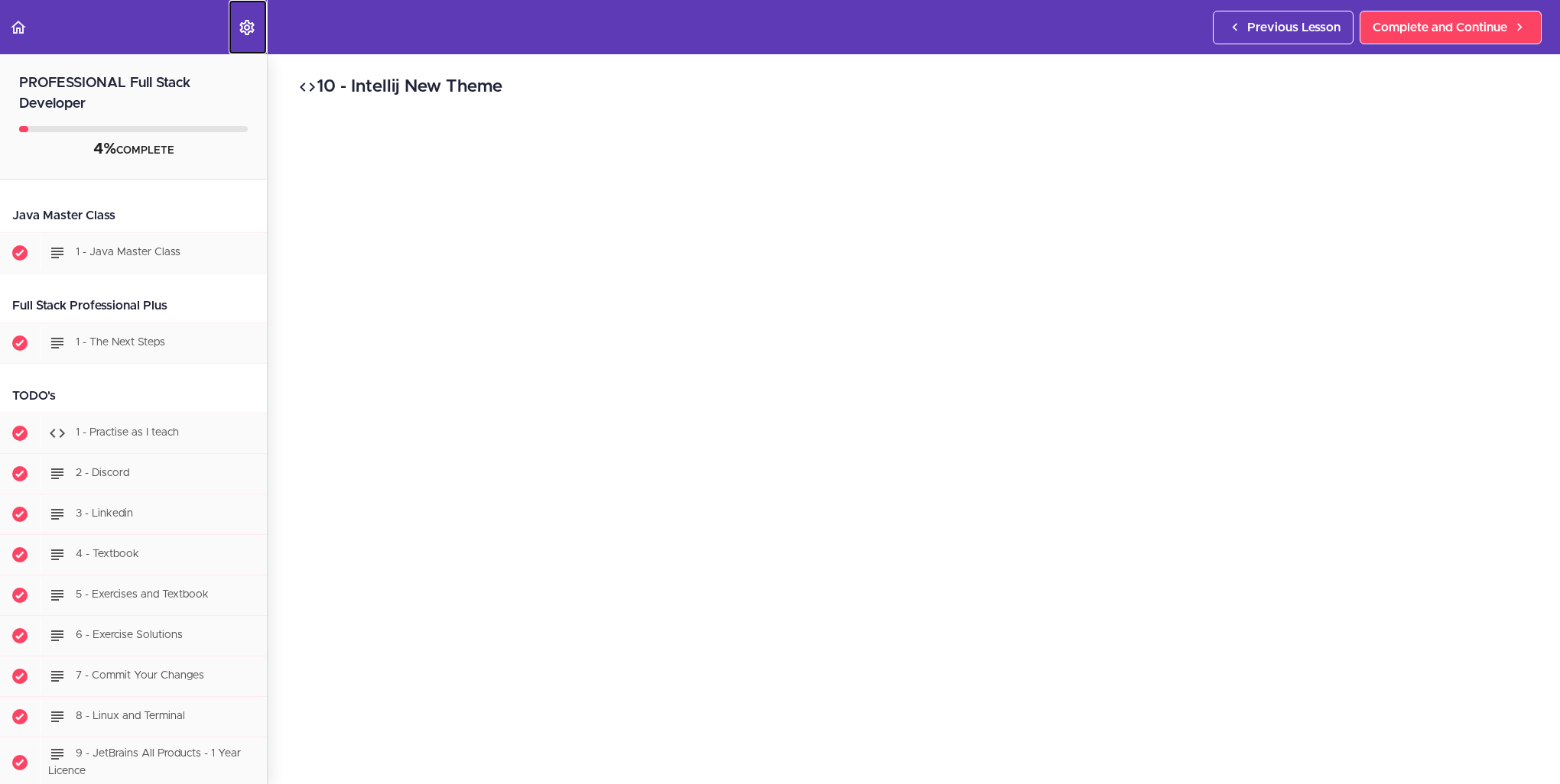
click at [241, 19] on icon "Settings Menu" at bounding box center [247, 27] width 18 height 18
click at [86, 252] on span "1 - Java Master Class" at bounding box center [128, 251] width 105 height 11
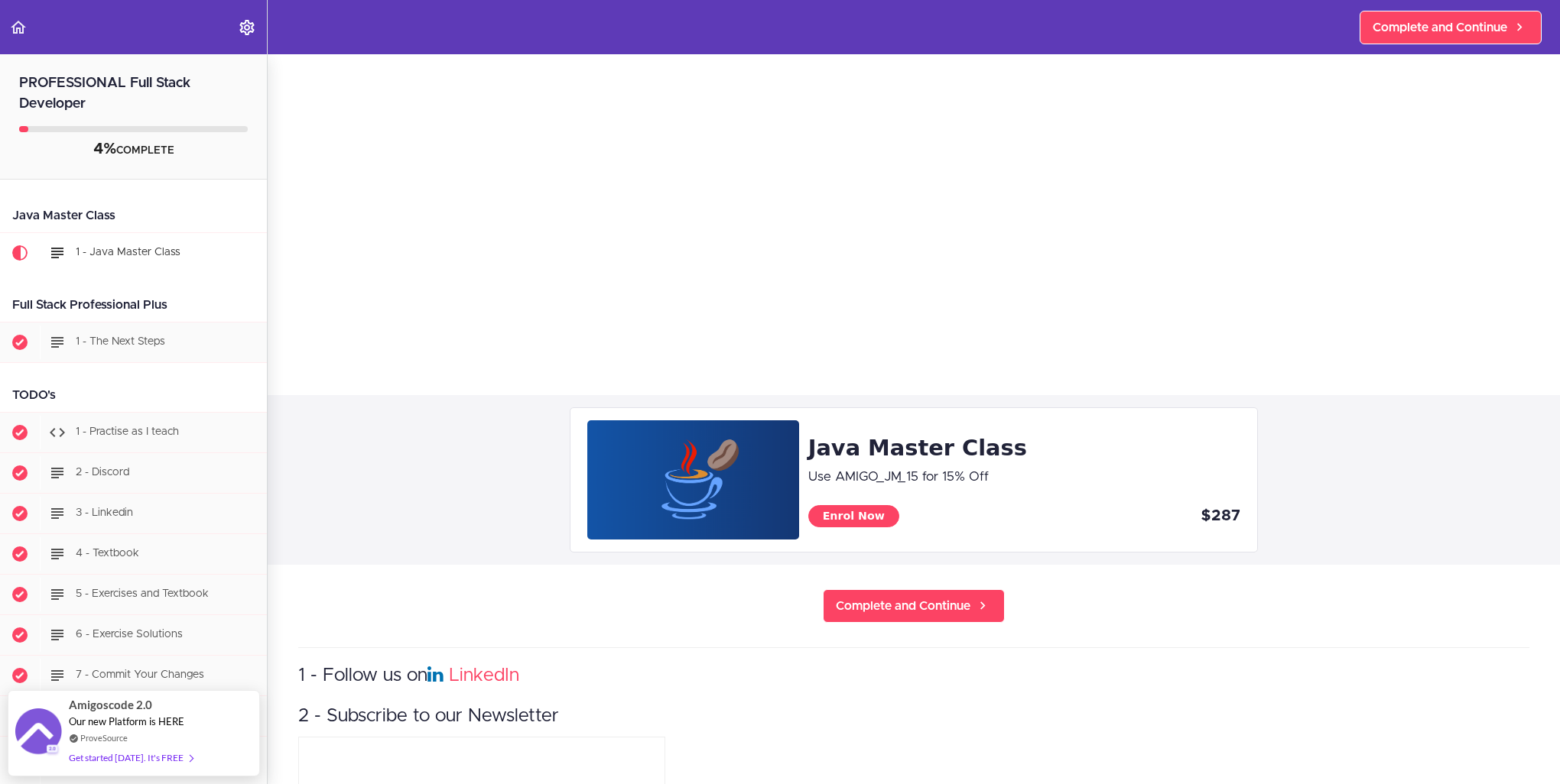
scroll to position [435, 0]
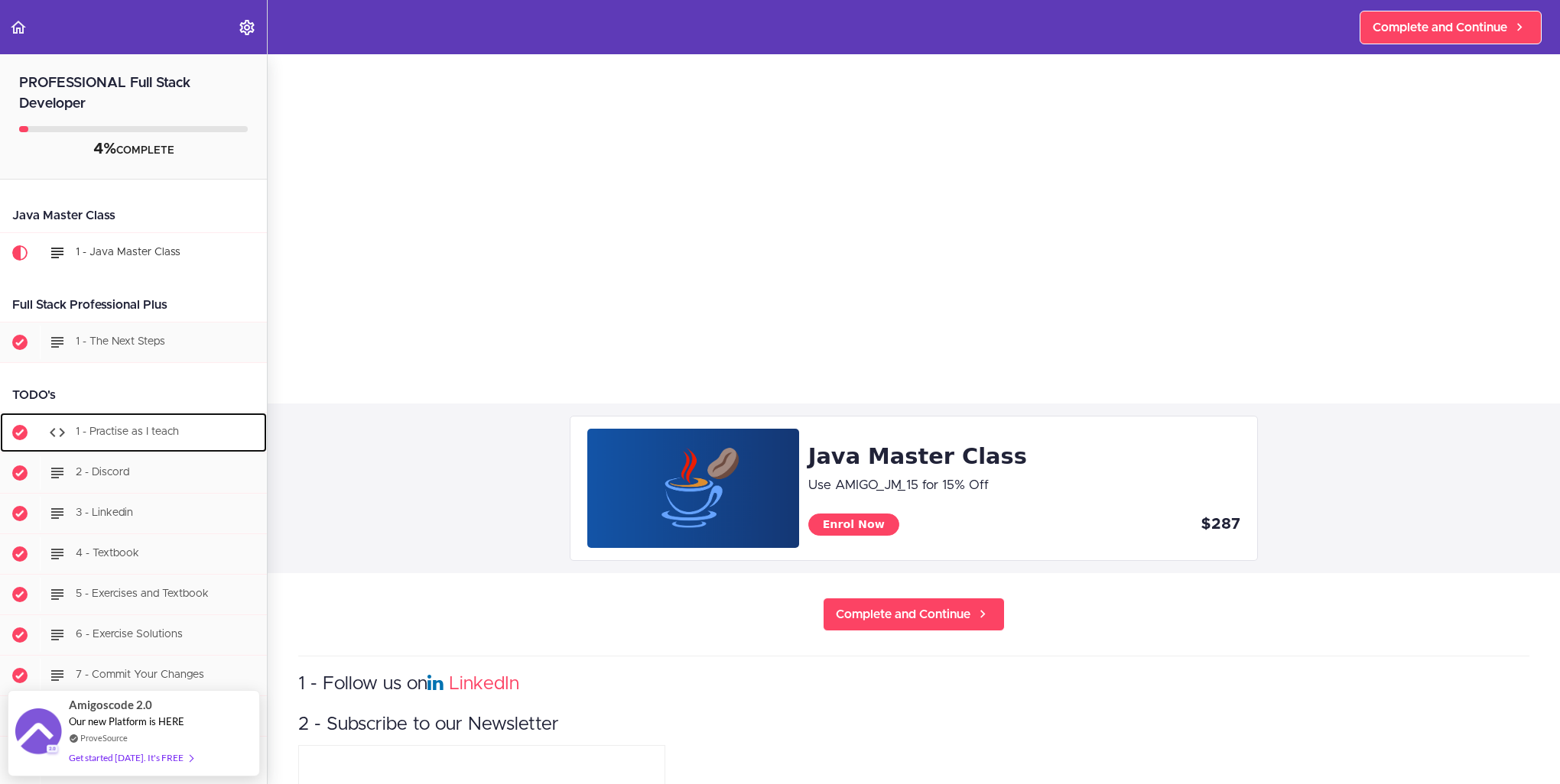
click at [120, 432] on span "1 - Practise as I teach" at bounding box center [127, 431] width 103 height 11
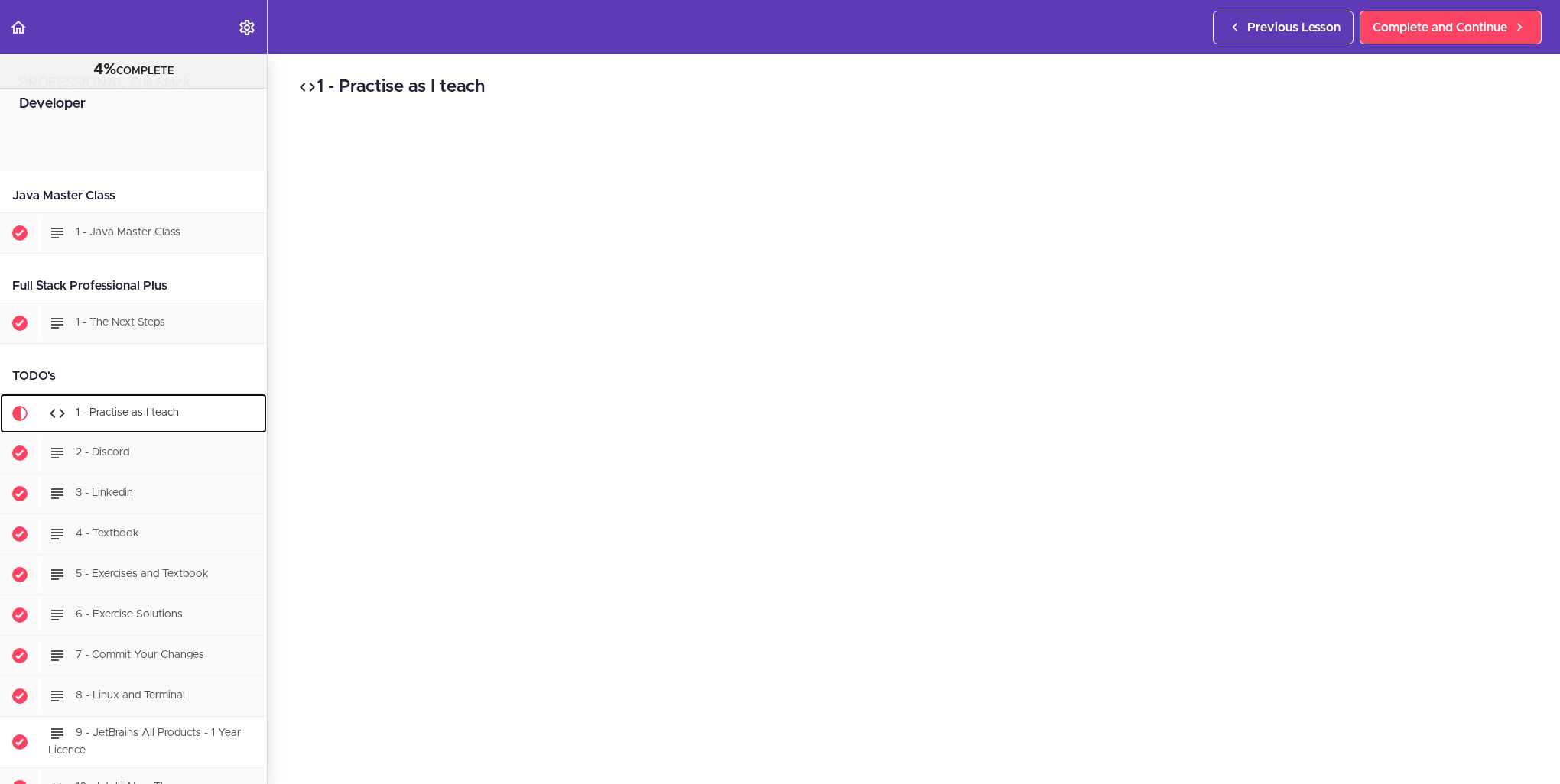
scroll to position [301, 0]
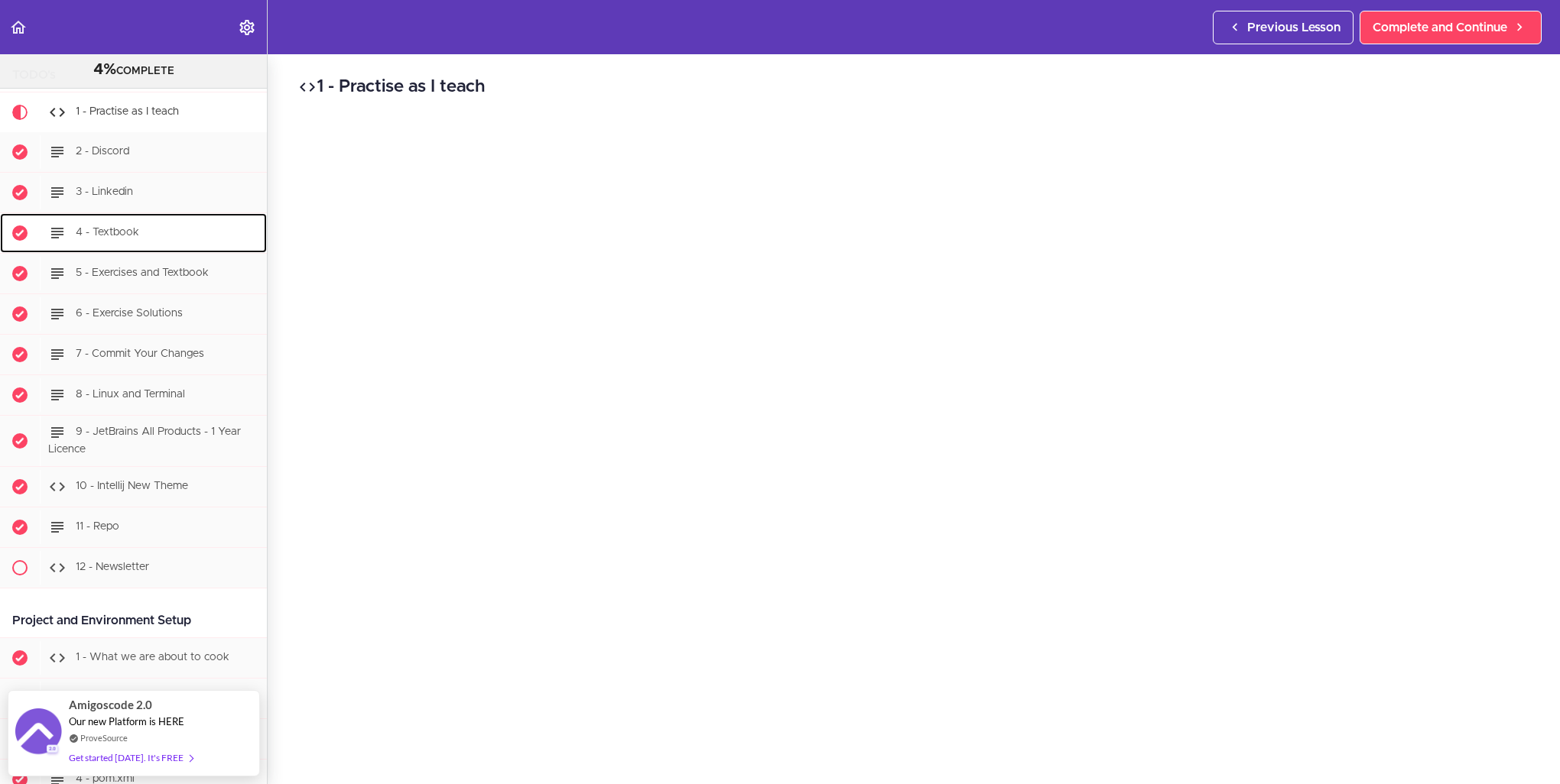
click at [135, 224] on div "4 - Textbook" at bounding box center [153, 233] width 227 height 34
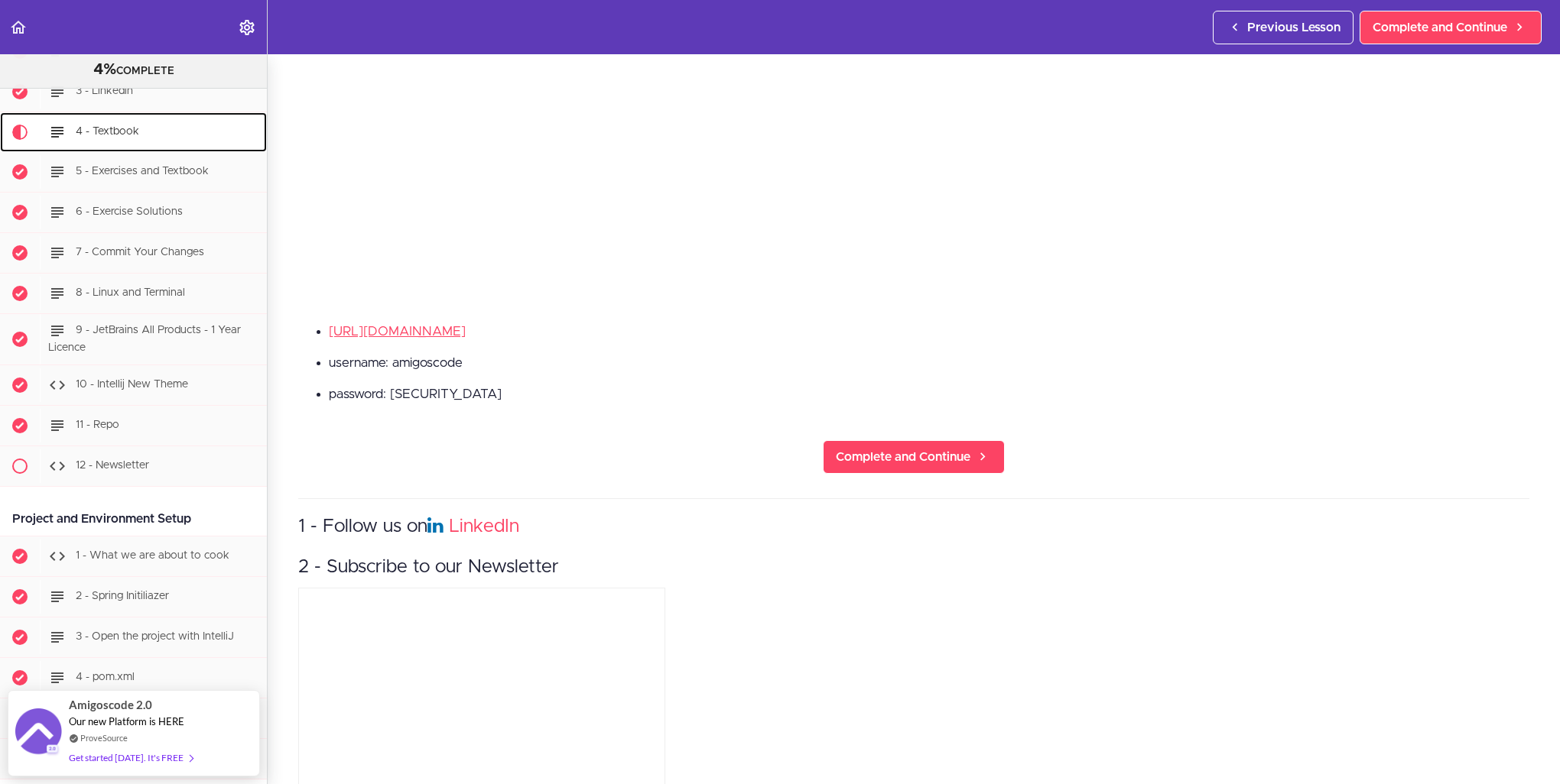
scroll to position [513, 0]
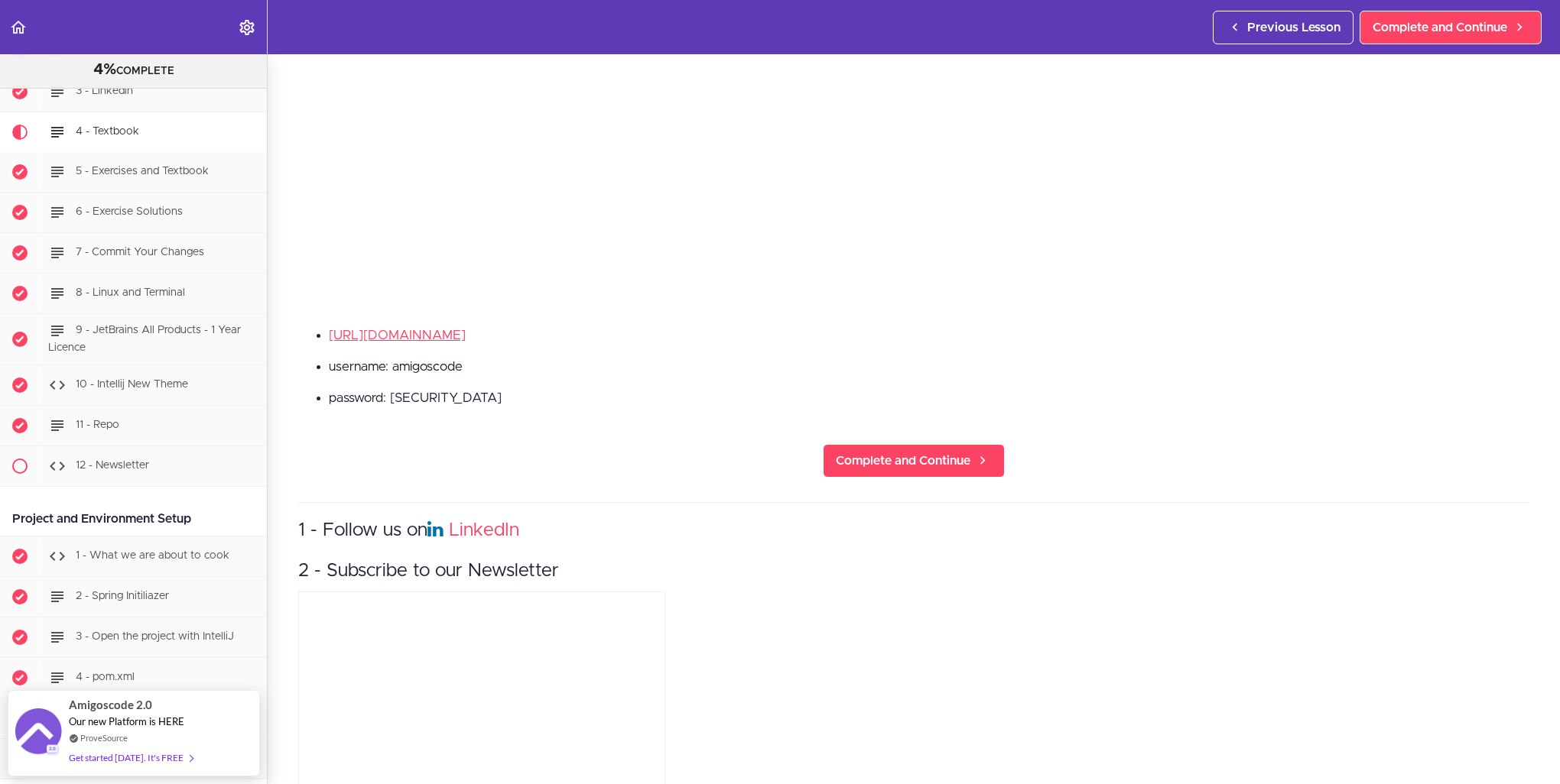
click at [443, 363] on li "username: amigoscode" at bounding box center [929, 367] width 1201 height 20
copy li "amigoscode"
click at [413, 391] on li "password: butterandjam" at bounding box center [929, 398] width 1201 height 20
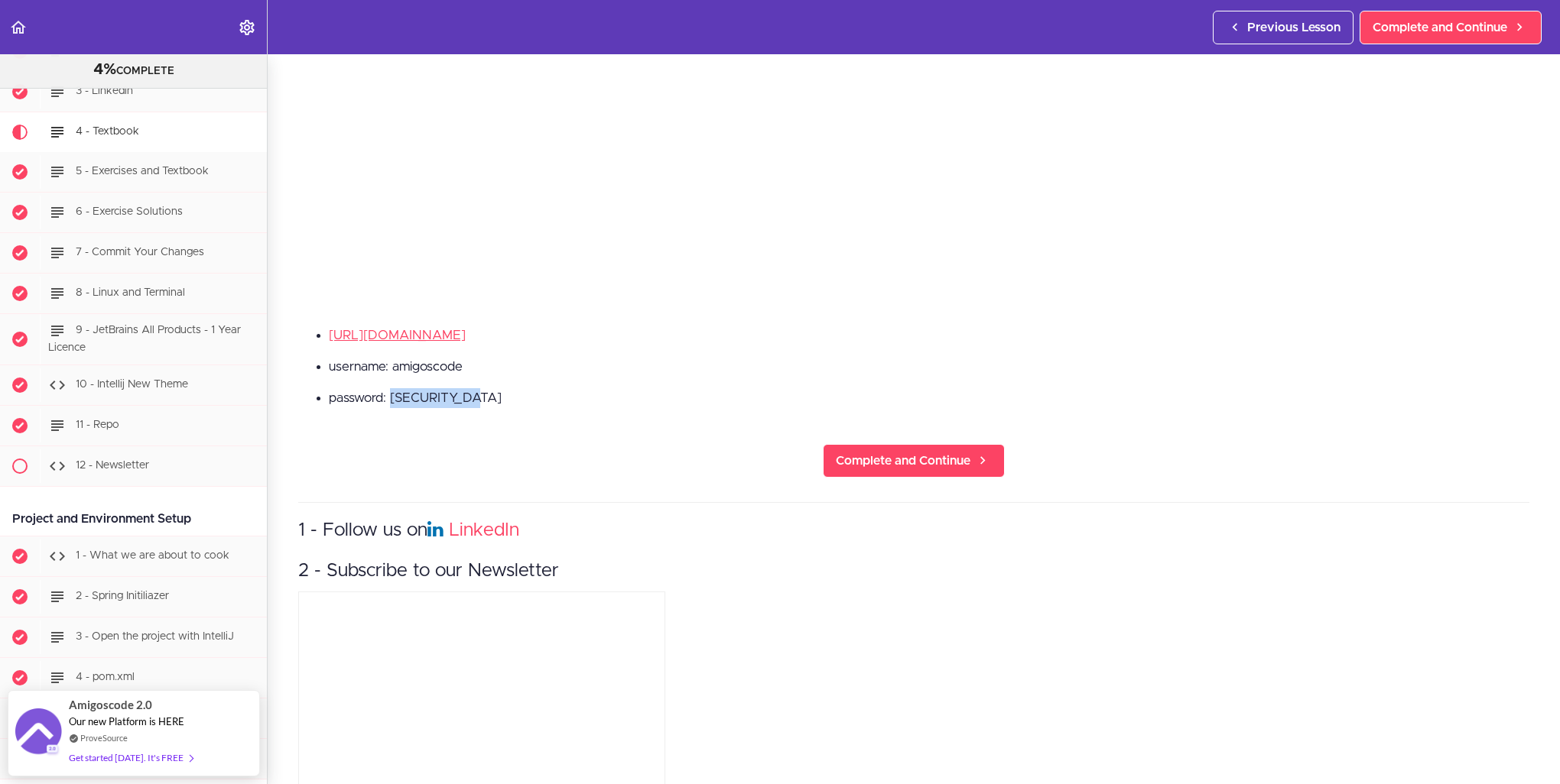
copy li "butterandjam"
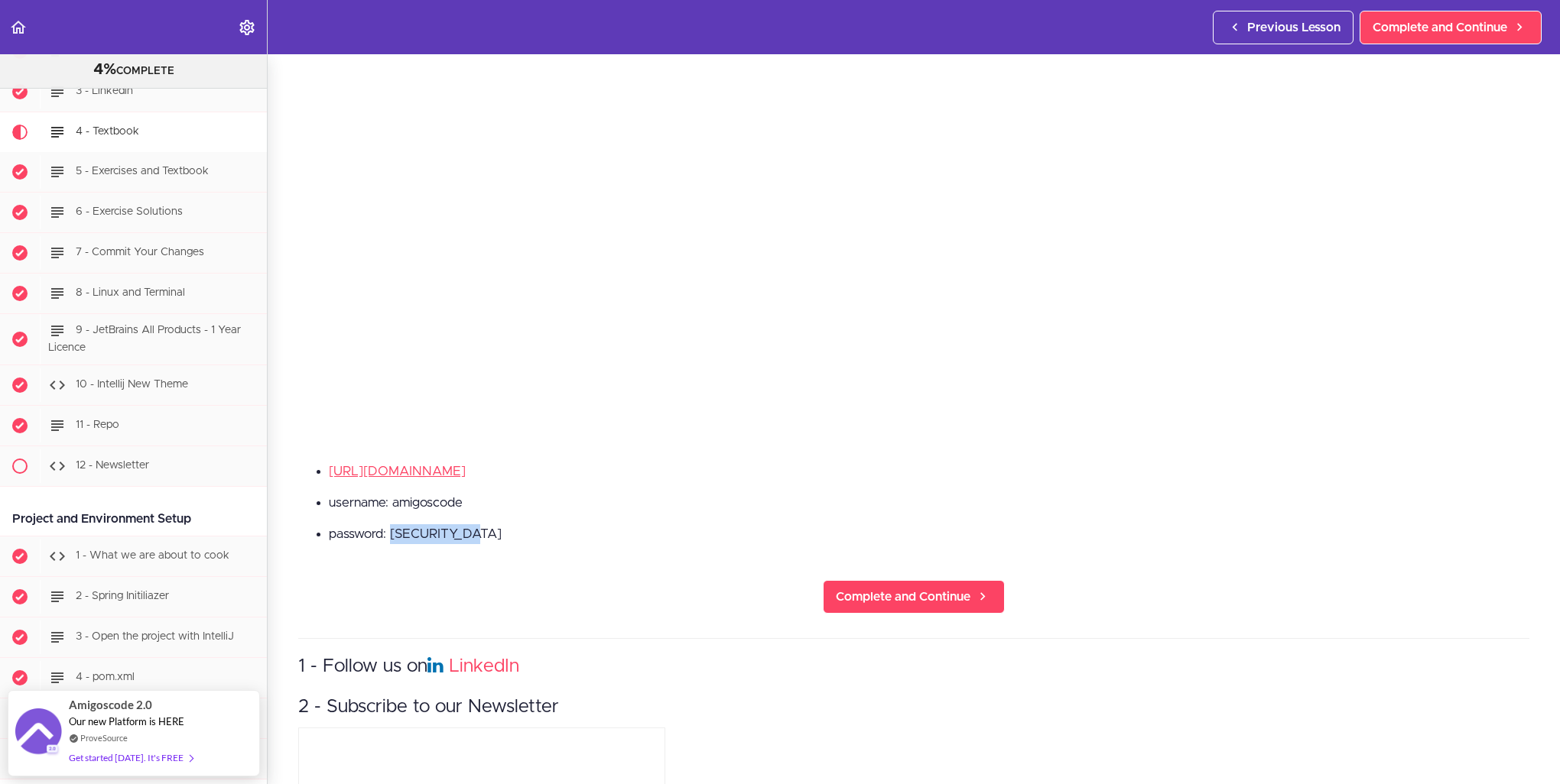
scroll to position [360, 0]
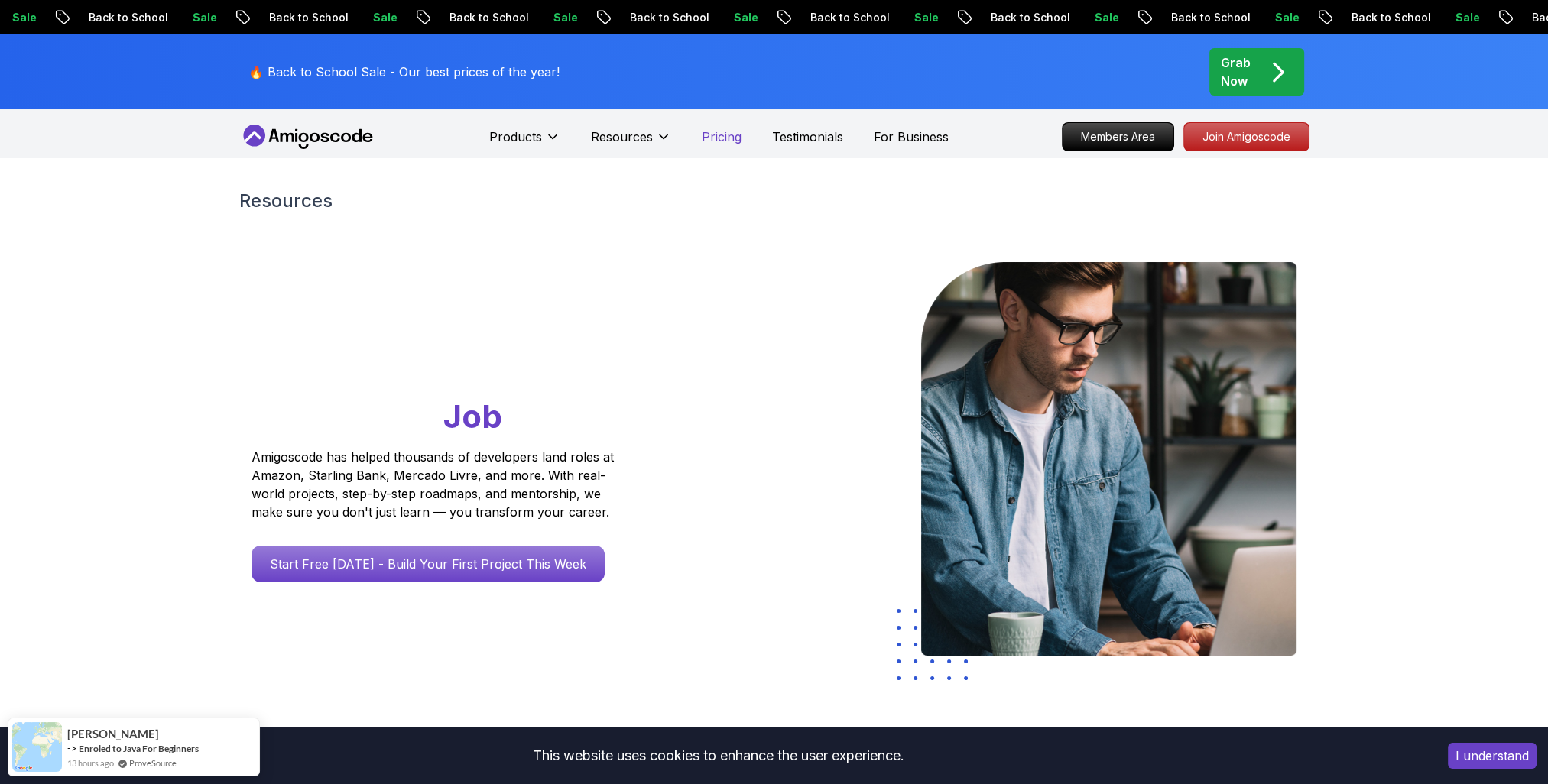
click at [726, 140] on p "Pricing" at bounding box center [722, 137] width 39 height 18
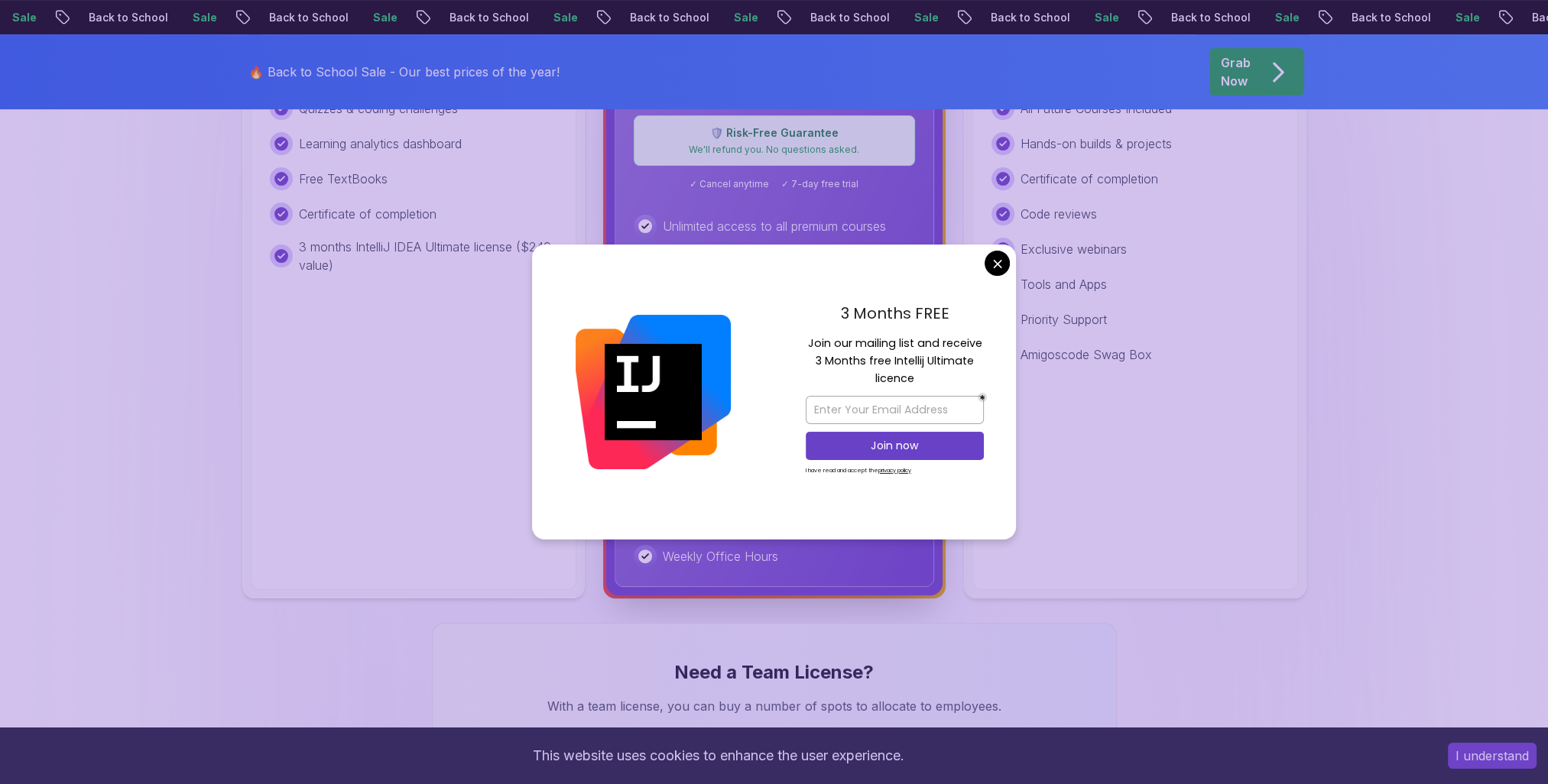
scroll to position [688, 0]
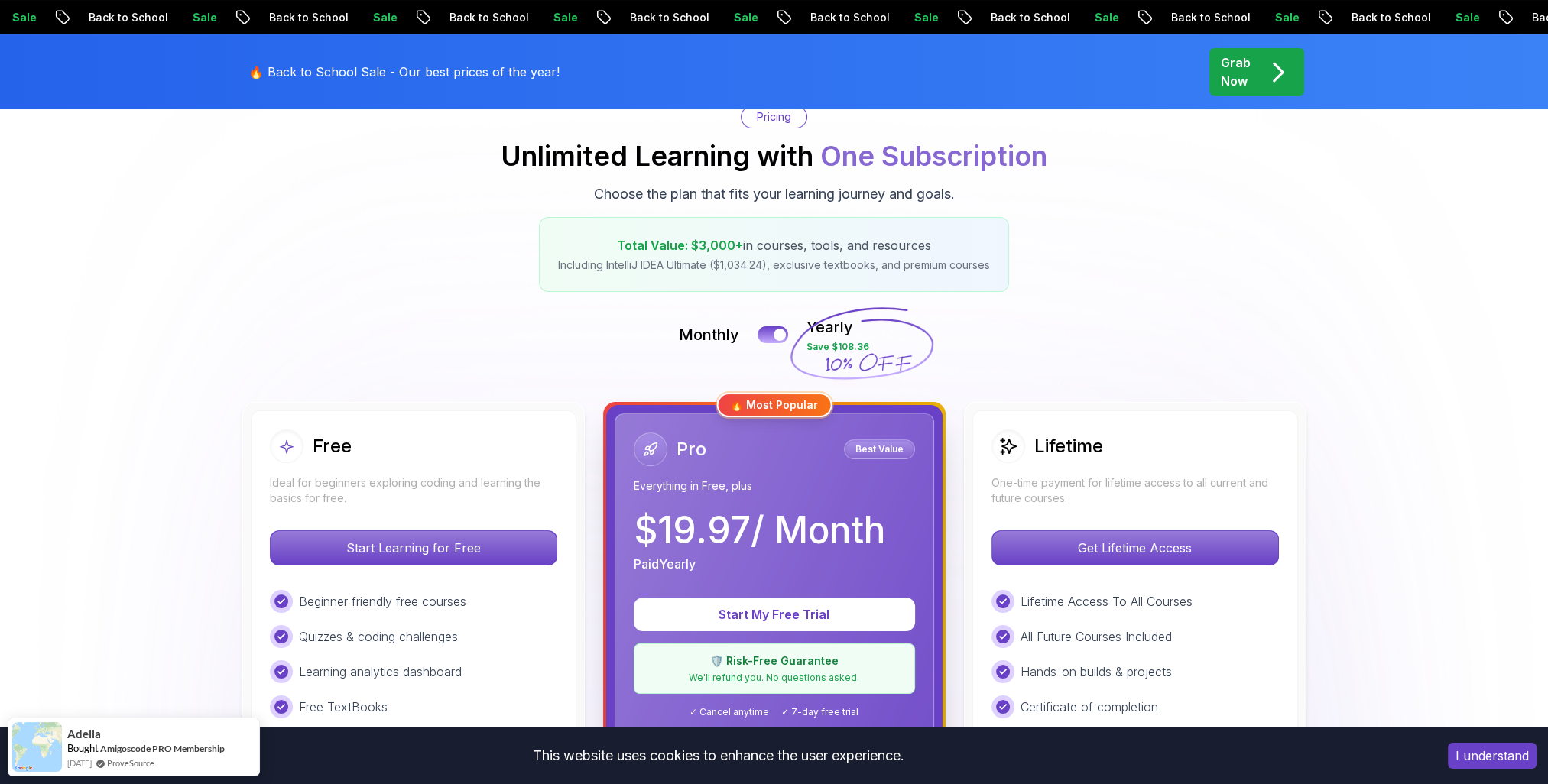
scroll to position [153, 0]
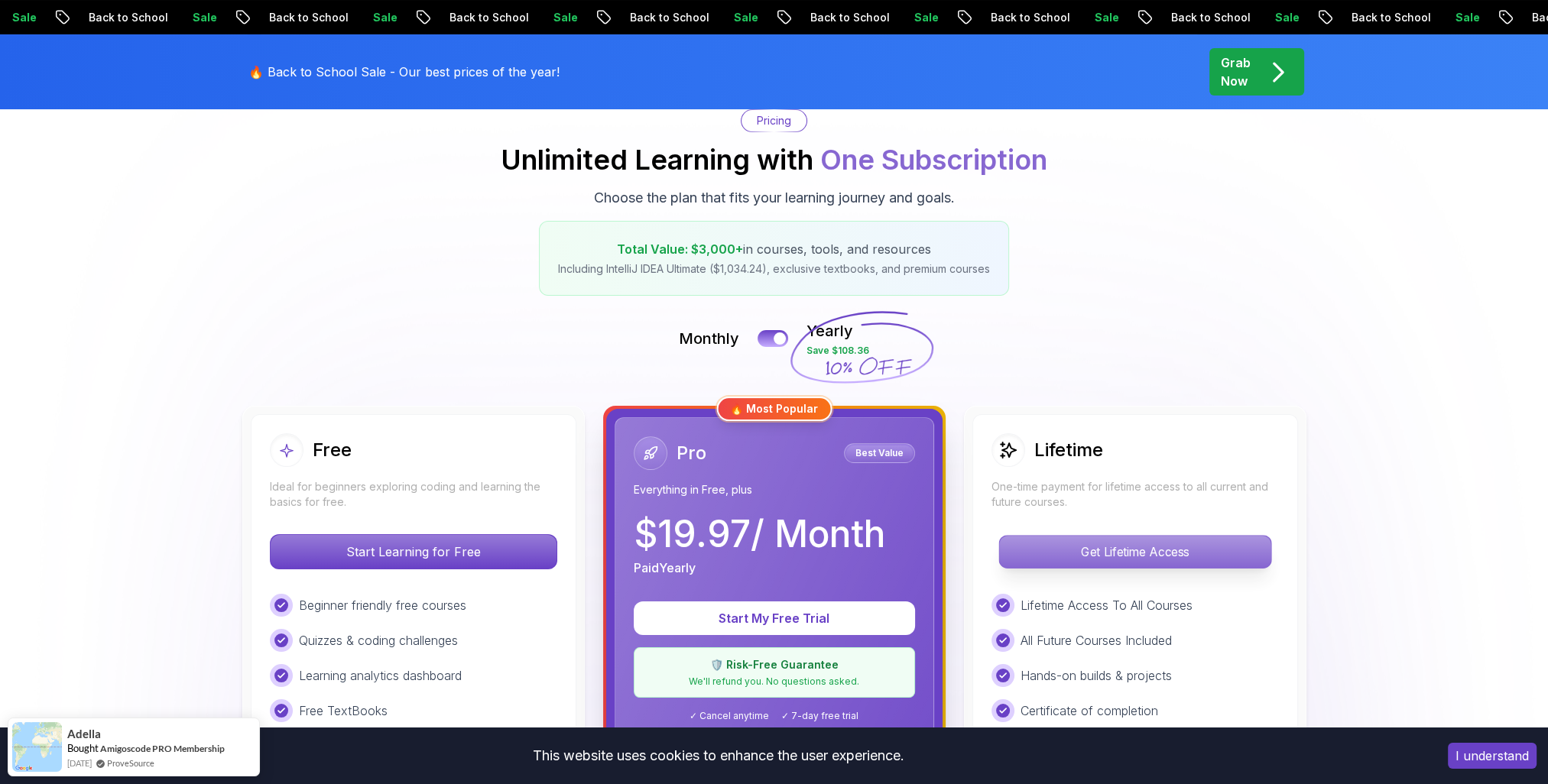
click at [1109, 554] on p "Get Lifetime Access" at bounding box center [1135, 551] width 272 height 32
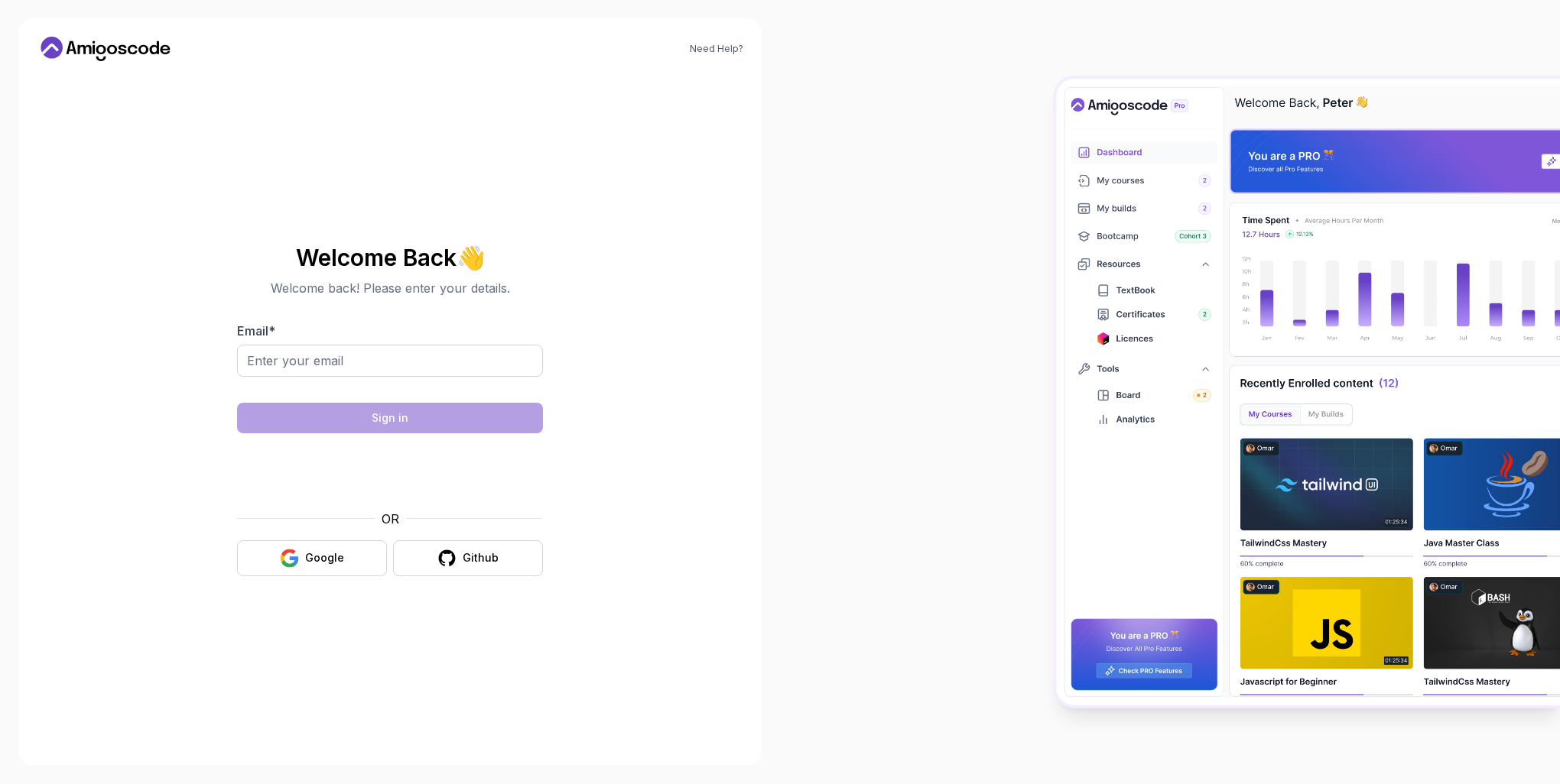
click at [160, 50] on icon at bounding box center [165, 50] width 10 height 10
